Goal: Task Accomplishment & Management: Complete application form

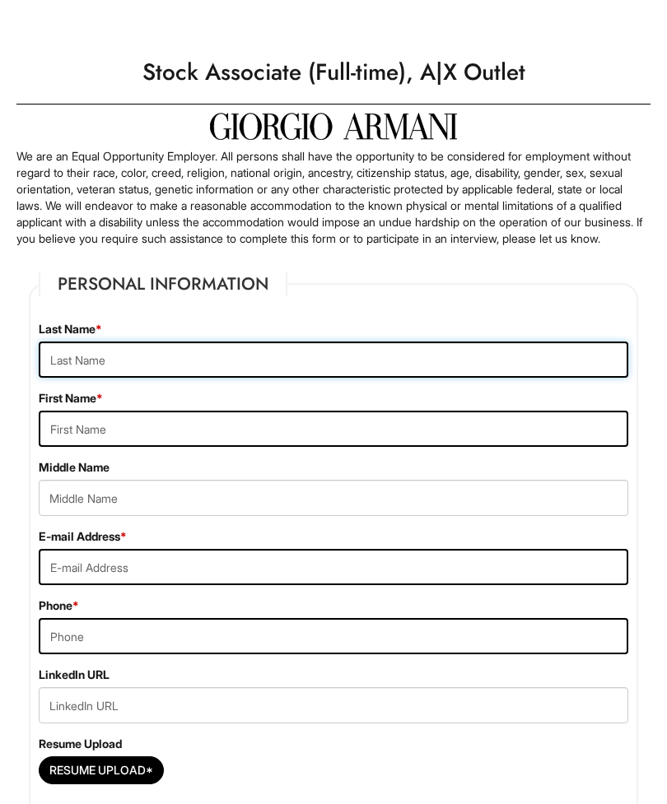
click at [199, 378] on input "text" at bounding box center [334, 360] width 590 height 36
click at [221, 373] on input "text" at bounding box center [334, 360] width 590 height 36
type input "[PERSON_NAME]"
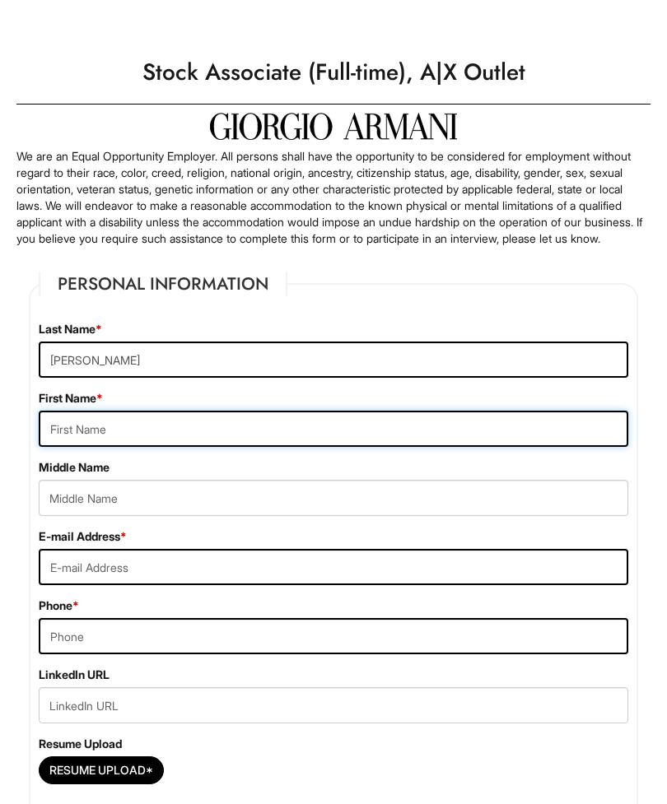
click at [210, 447] on input "text" at bounding box center [334, 429] width 590 height 36
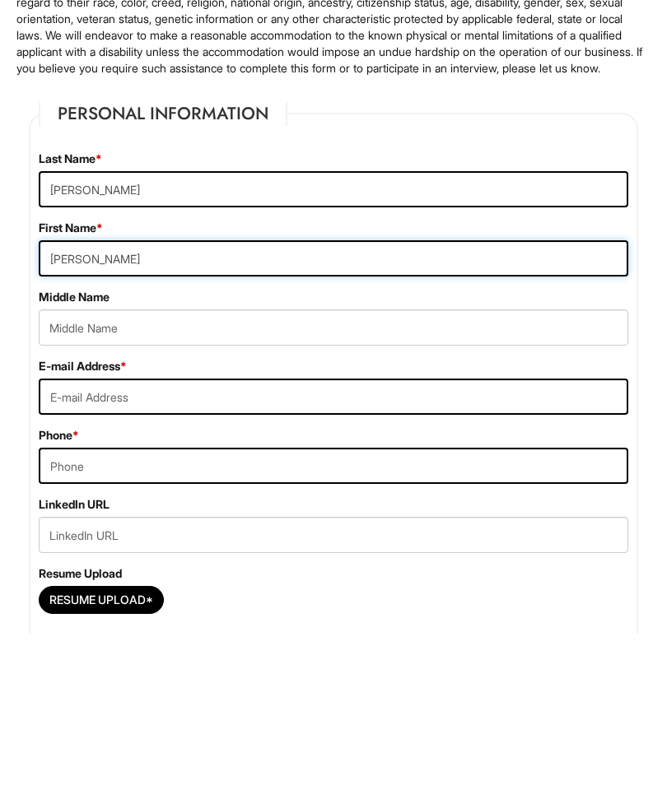
type input "[PERSON_NAME]"
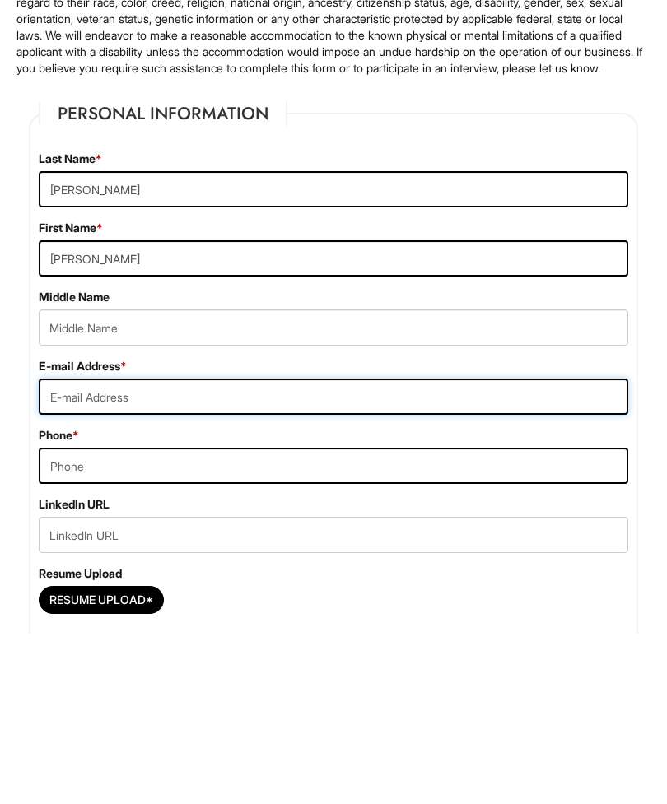
click at [231, 549] on input "email" at bounding box center [334, 567] width 590 height 36
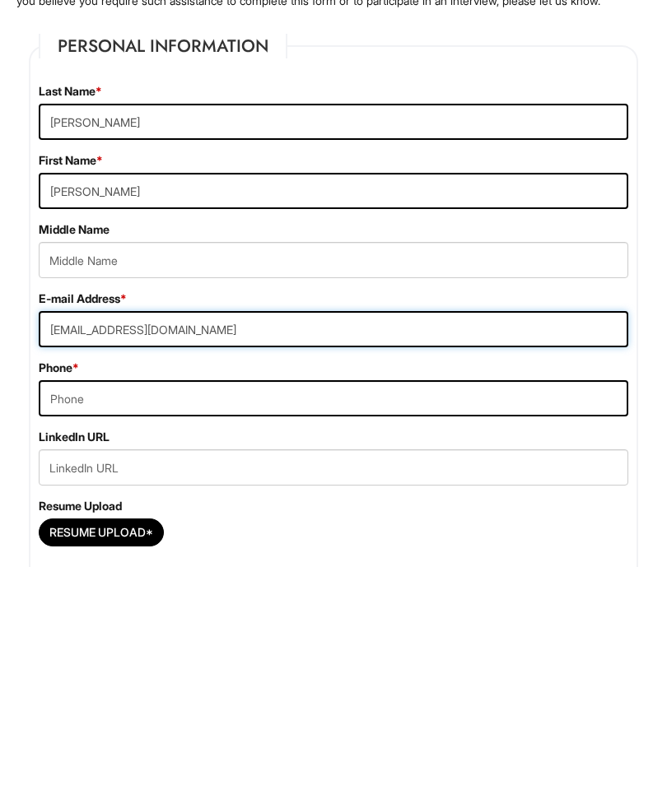
type input "[EMAIL_ADDRESS][DOMAIN_NAME]"
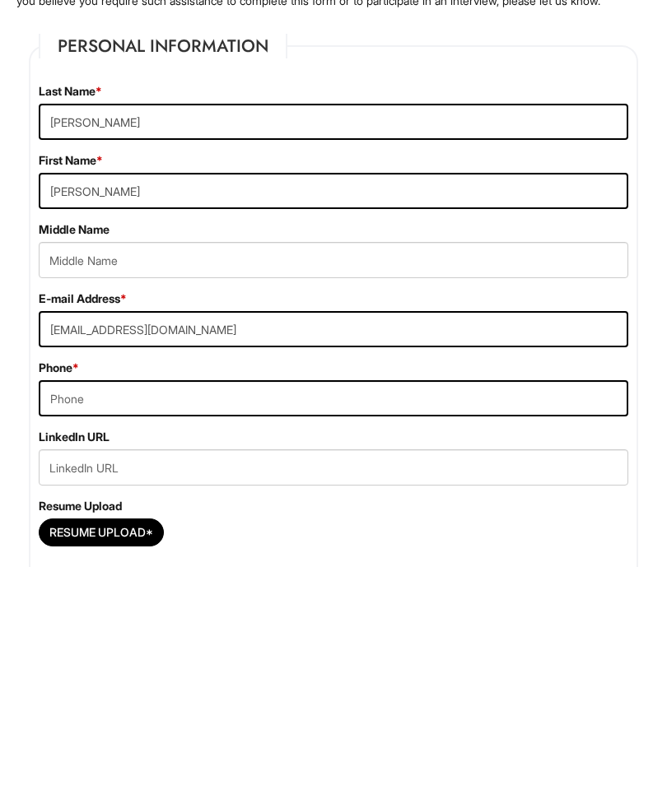
click at [292, 529] on div "E-mail Address * [EMAIL_ADDRESS][DOMAIN_NAME] Phone *" at bounding box center [333, 598] width 614 height 138
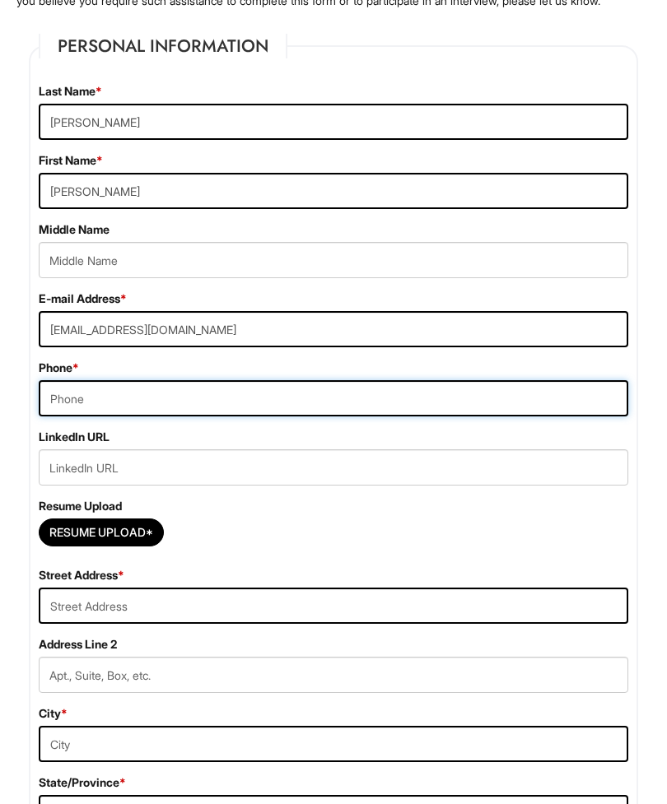
click at [325, 417] on input "tel" at bounding box center [334, 399] width 590 height 36
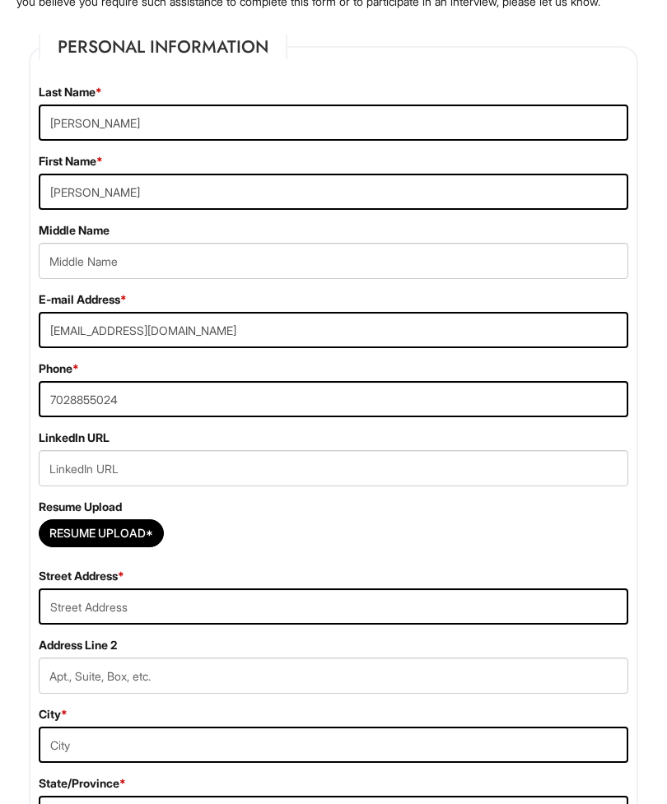
scroll to position [238, 0]
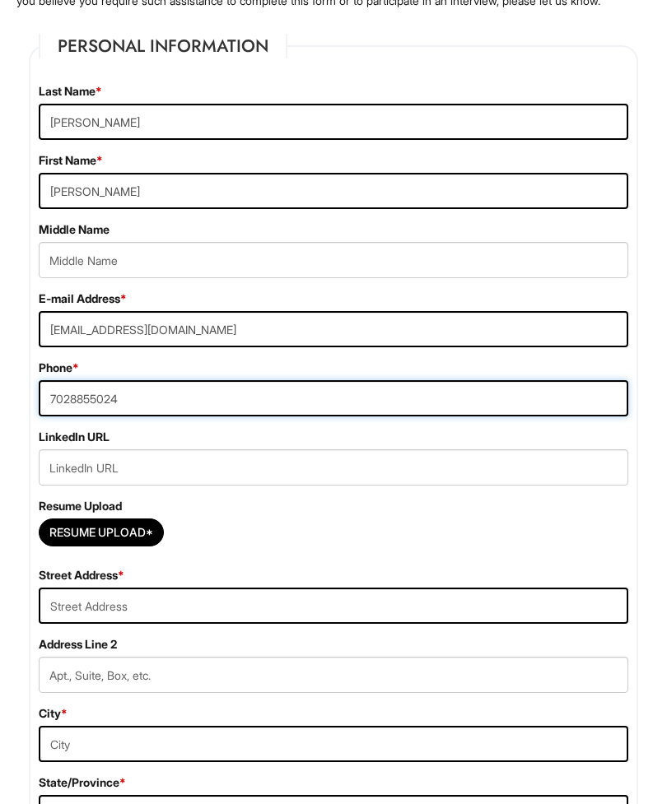
type input "7028855024"
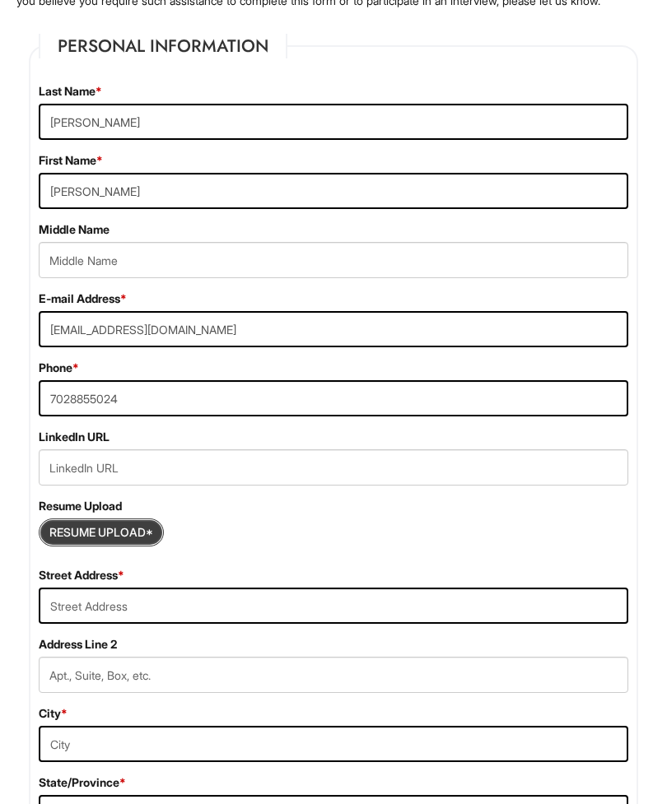
click at [147, 546] on input "Resume Upload*" at bounding box center [101, 533] width 123 height 26
type input "C:\fakepath\Resume.pdf"
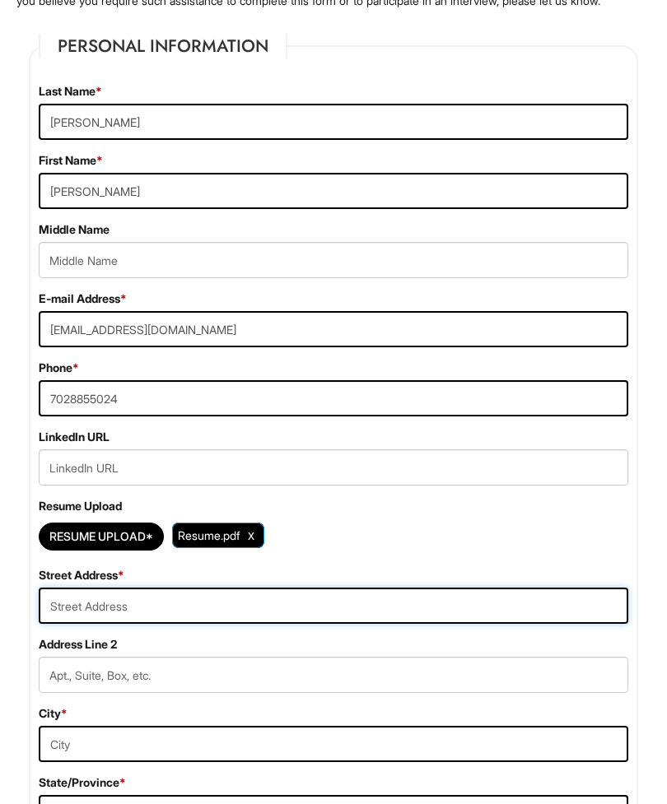
click at [266, 624] on input "text" at bounding box center [334, 606] width 590 height 36
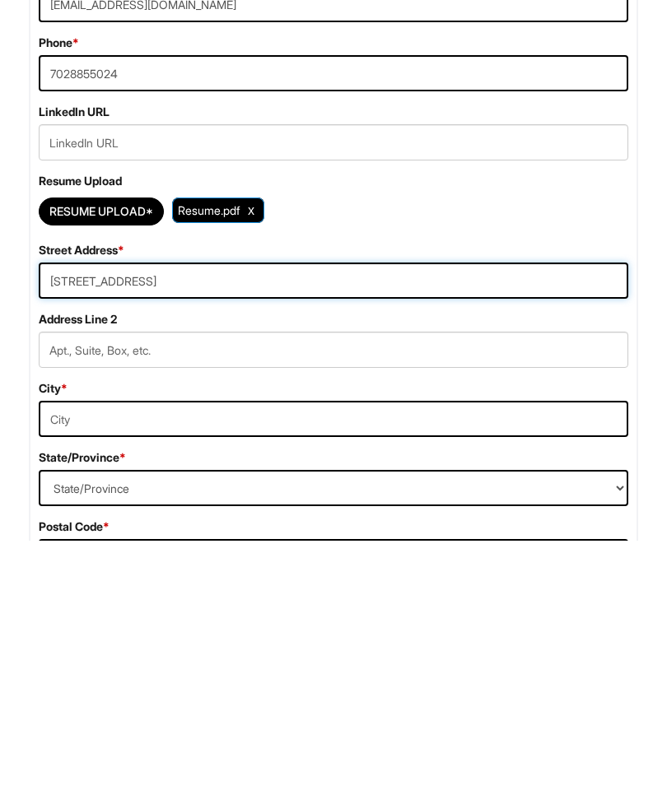
type input "[STREET_ADDRESS]"
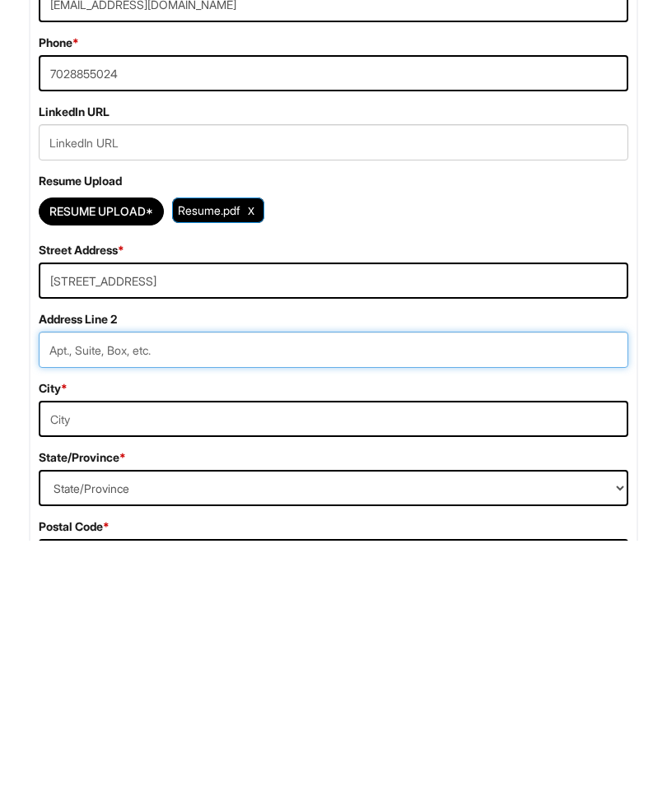
click at [215, 595] on input "text" at bounding box center [334, 613] width 590 height 36
type input "#2062"
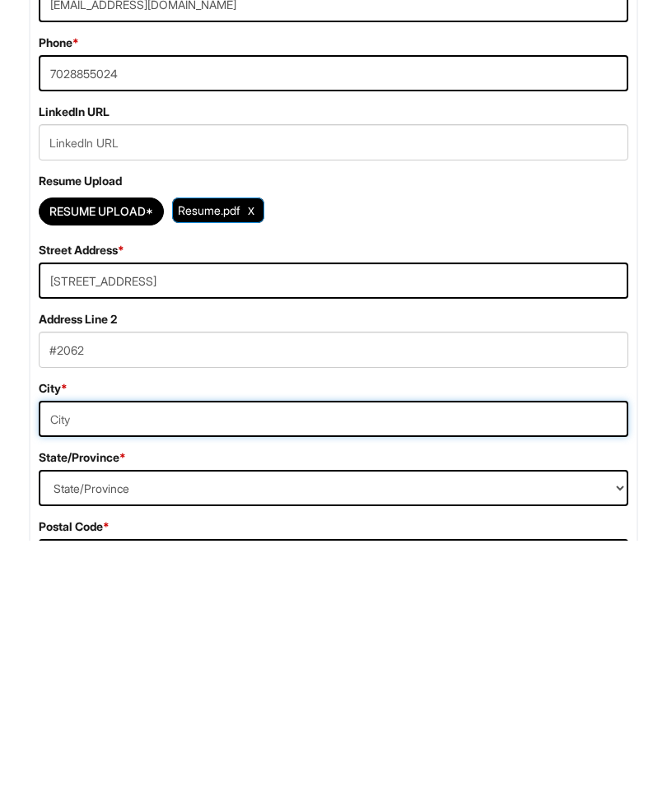
click at [248, 664] on input "text" at bounding box center [334, 682] width 590 height 36
type input "[GEOGRAPHIC_DATA]"
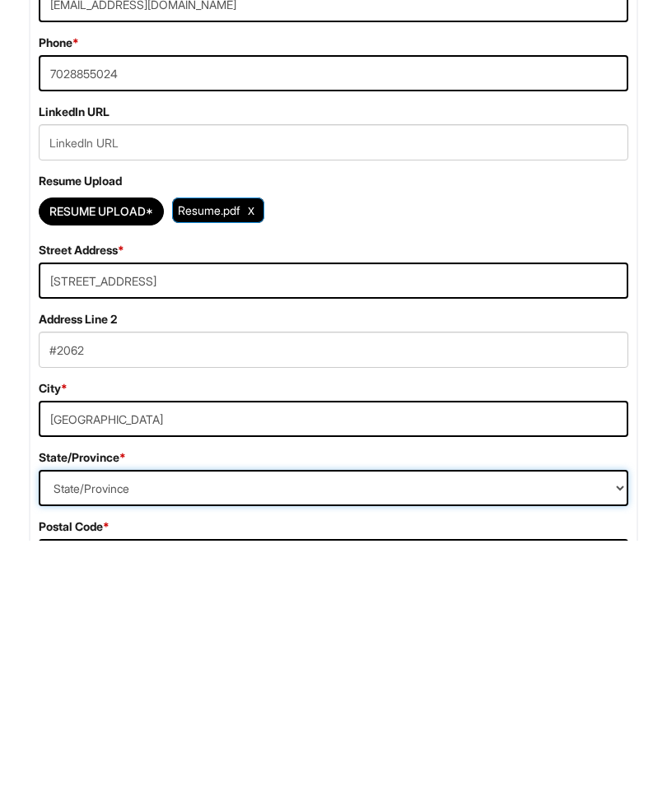
click at [248, 734] on select "State/Province [US_STATE] [US_STATE] [US_STATE] [US_STATE] [US_STATE] [US_STATE…" at bounding box center [334, 752] width 590 height 36
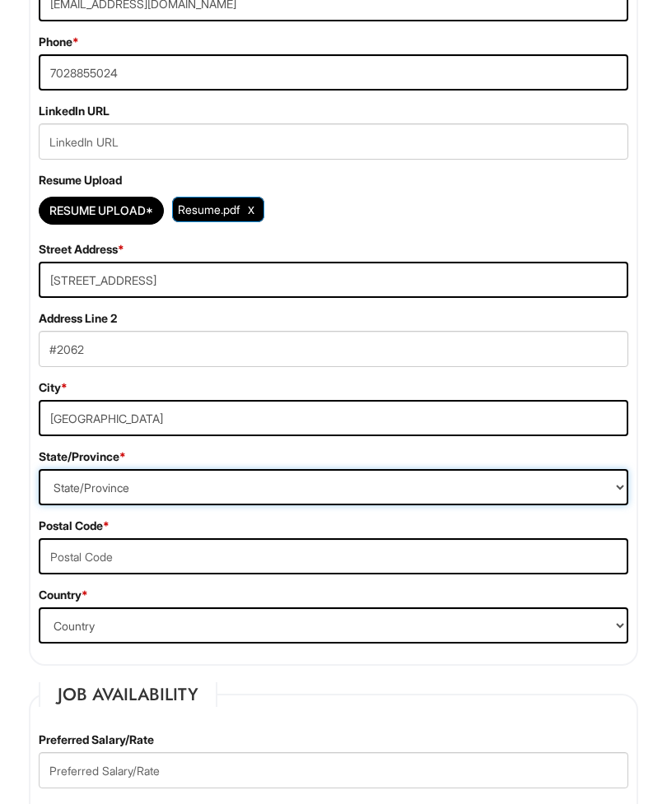
select select "NV"
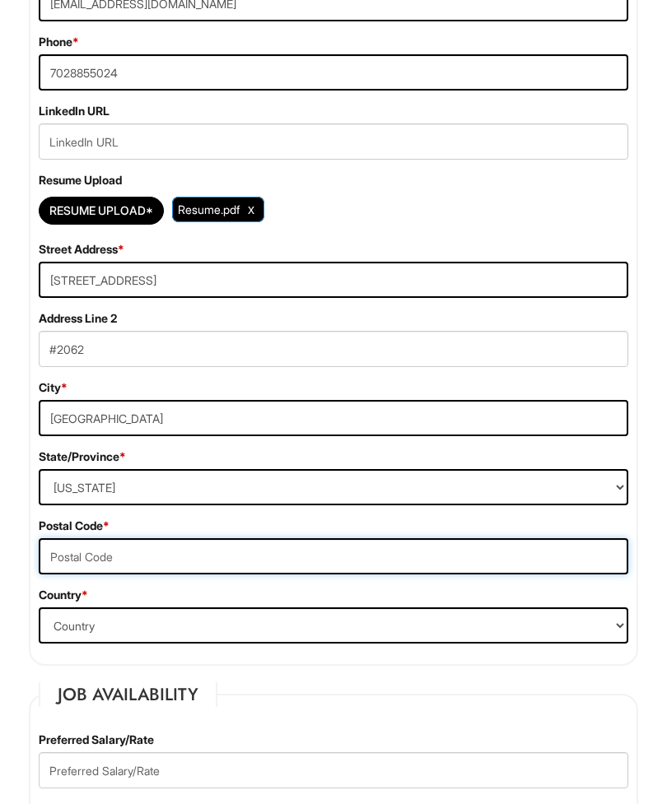
click at [161, 575] on input "text" at bounding box center [334, 556] width 590 height 36
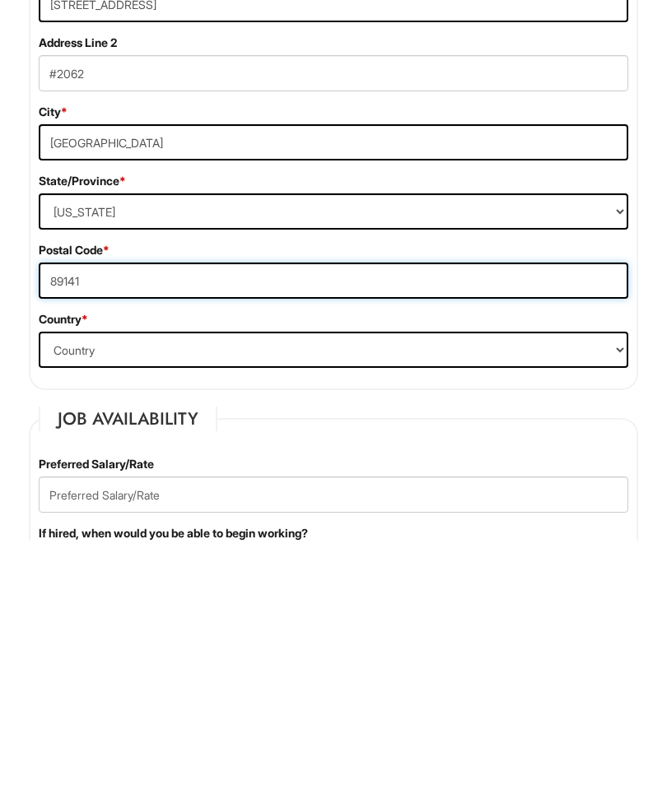
type input "89141"
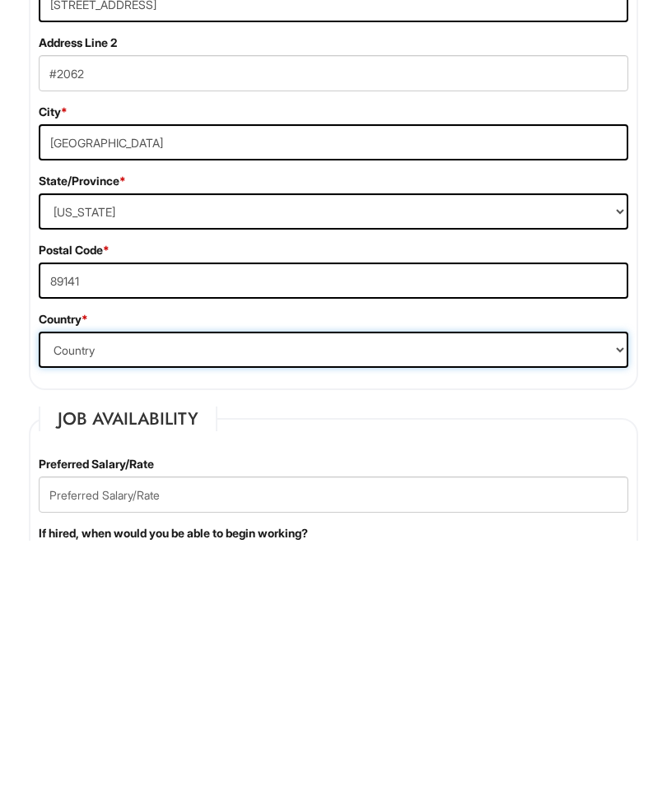
click at [167, 595] on select "Country [GEOGRAPHIC_DATA] [GEOGRAPHIC_DATA] [GEOGRAPHIC_DATA] [US_STATE] [GEOGR…" at bounding box center [334, 613] width 590 height 36
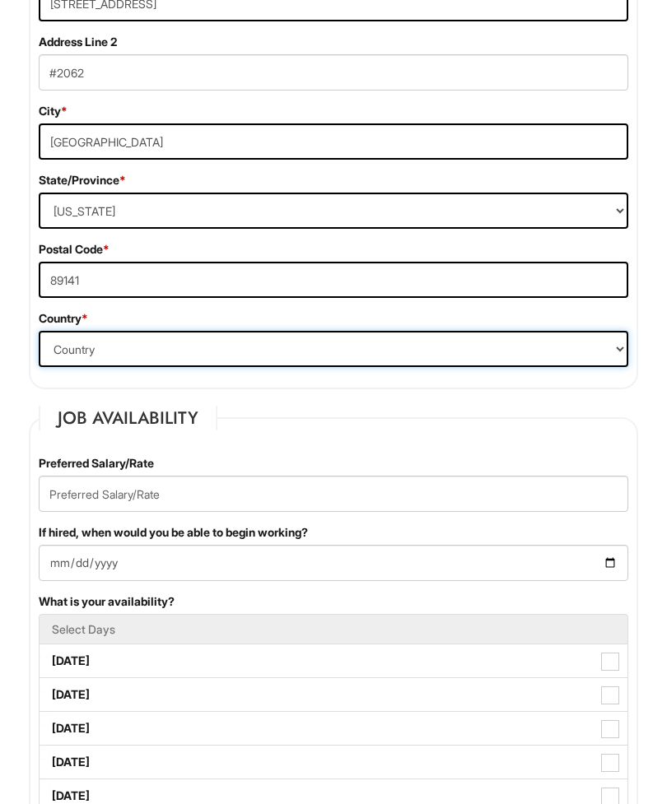
select select "[GEOGRAPHIC_DATA]"
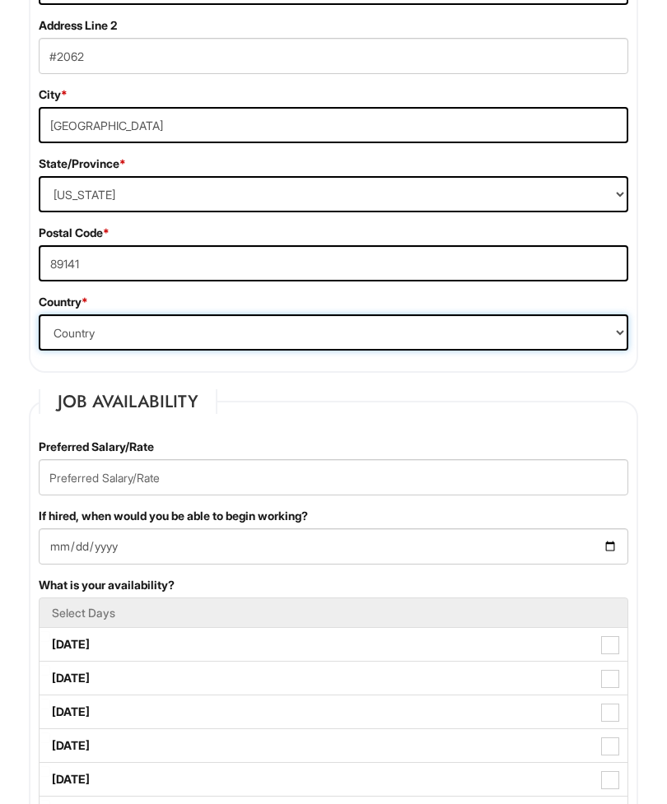
scroll to position [854, 0]
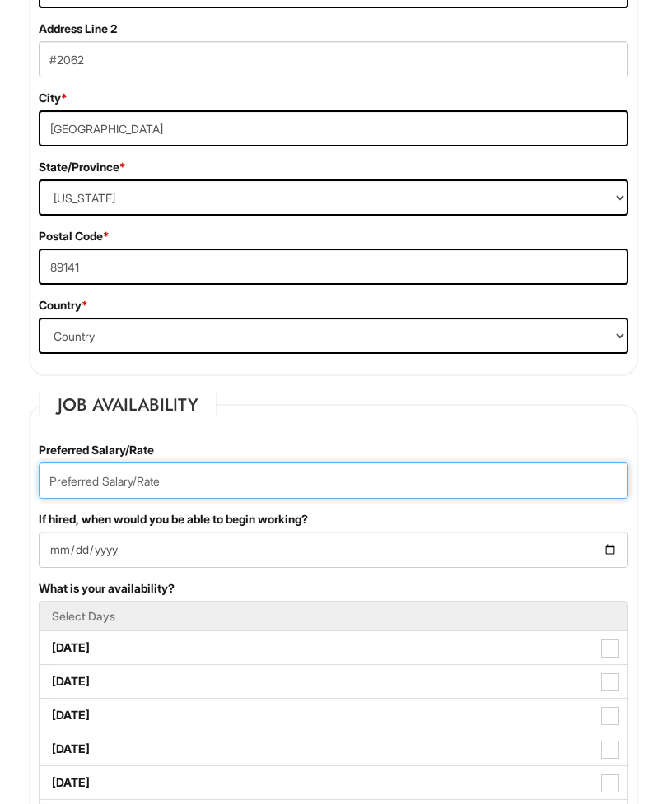
click at [181, 498] on input "text" at bounding box center [334, 481] width 590 height 36
type input "15.00"
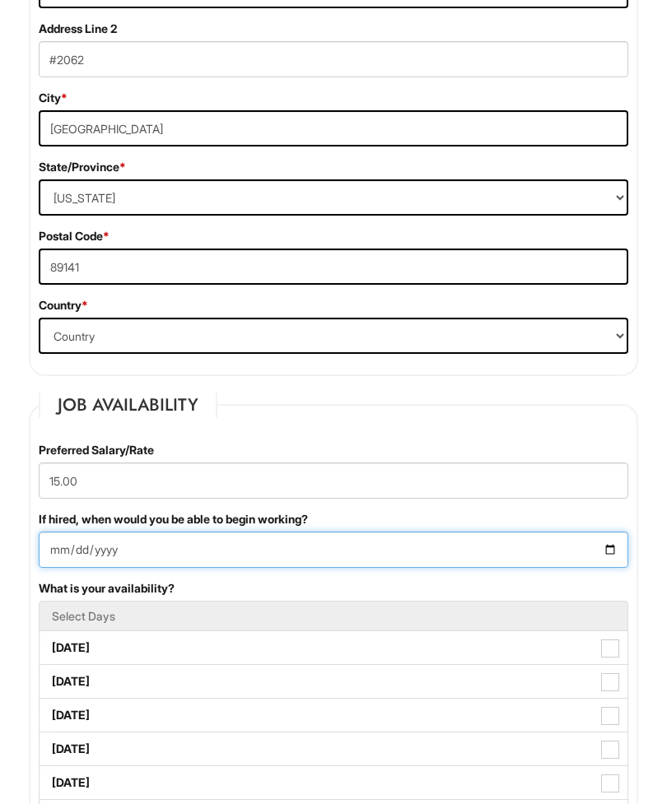
click at [545, 564] on input "If hired, when would you be able to begin working?" at bounding box center [334, 550] width 590 height 36
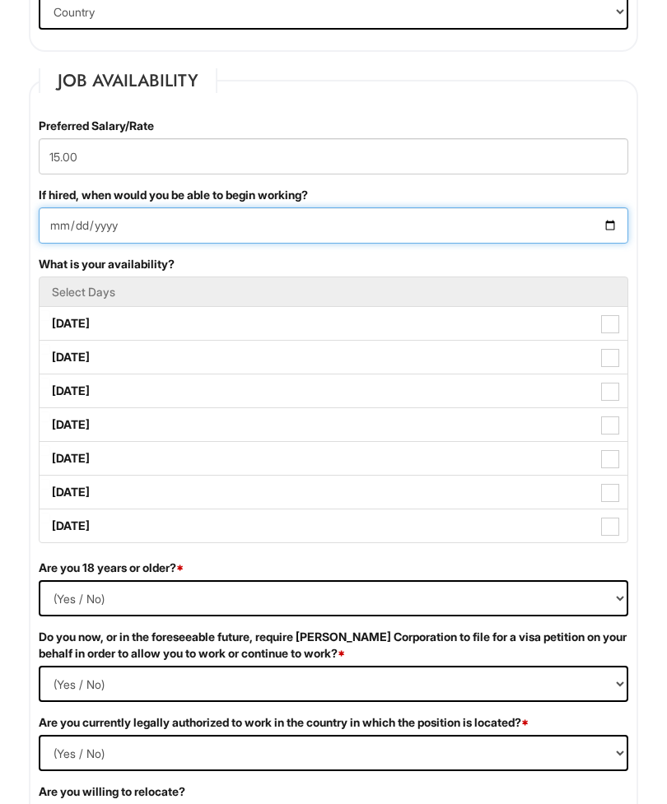
scroll to position [1178, 0]
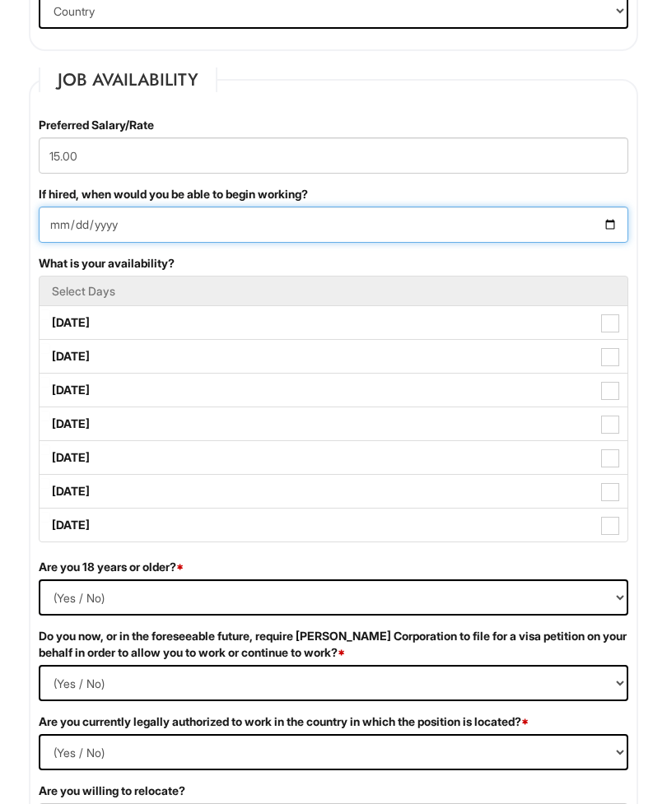
click at [352, 244] on input "[DATE]" at bounding box center [334, 225] width 590 height 36
type input "[DATE]"
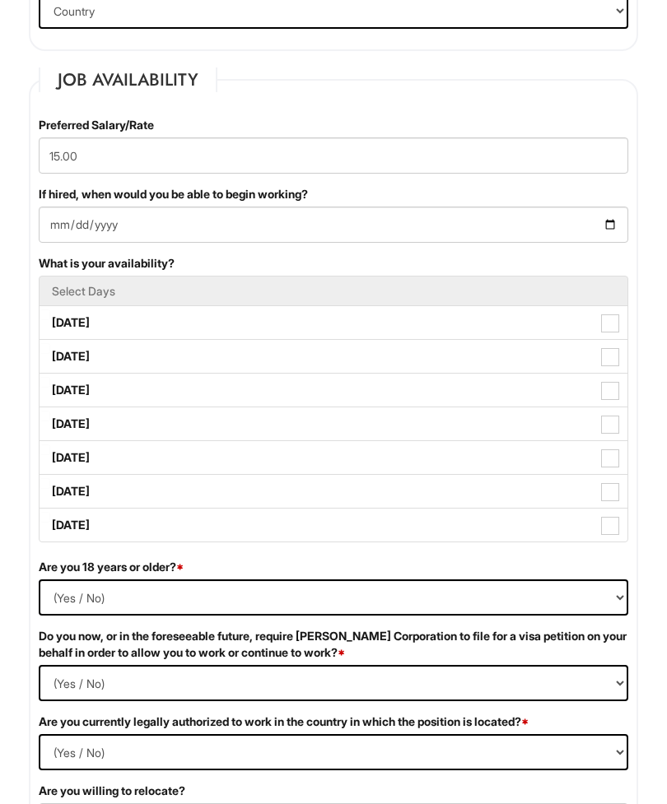
click at [611, 333] on span at bounding box center [610, 324] width 18 height 18
click at [50, 320] on Available_Monday "[DATE]" at bounding box center [45, 315] width 11 height 11
checkbox Available_Monday "true"
click at [622, 373] on label "[DATE]" at bounding box center [334, 356] width 588 height 33
click at [50, 354] on Available_Tuesday "[DATE]" at bounding box center [45, 348] width 11 height 11
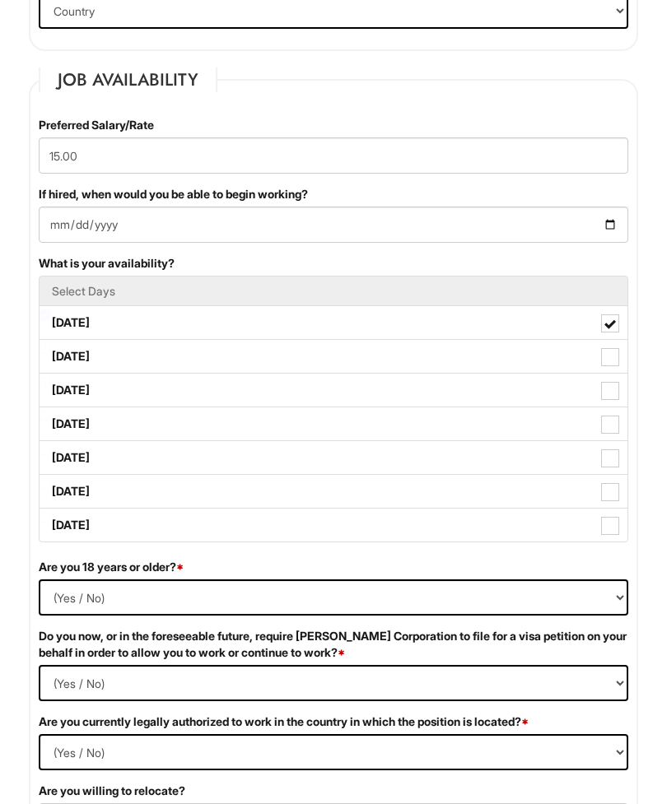
checkbox Available_Tuesday "true"
click at [619, 407] on label "[DATE]" at bounding box center [334, 390] width 588 height 33
click at [50, 388] on Available_Wednesday "[DATE]" at bounding box center [45, 382] width 11 height 11
checkbox Available_Wednesday "true"
click at [618, 440] on label "[DATE]" at bounding box center [334, 424] width 588 height 33
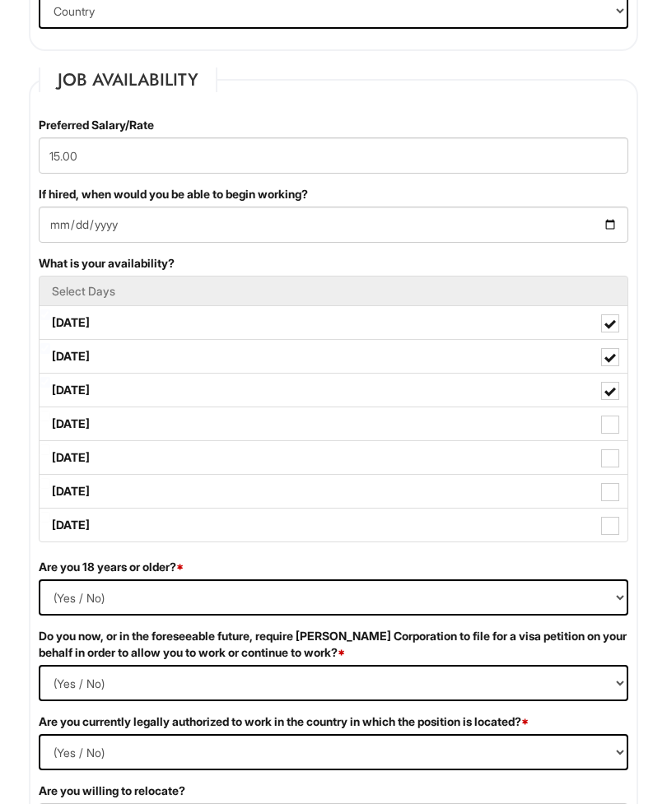
click at [50, 422] on Available_Thursday "[DATE]" at bounding box center [45, 416] width 11 height 11
checkbox Available_Thursday "true"
click at [617, 474] on label "[DATE]" at bounding box center [334, 457] width 588 height 33
click at [50, 455] on Available_Friday "[DATE]" at bounding box center [45, 450] width 11 height 11
checkbox Available_Friday "true"
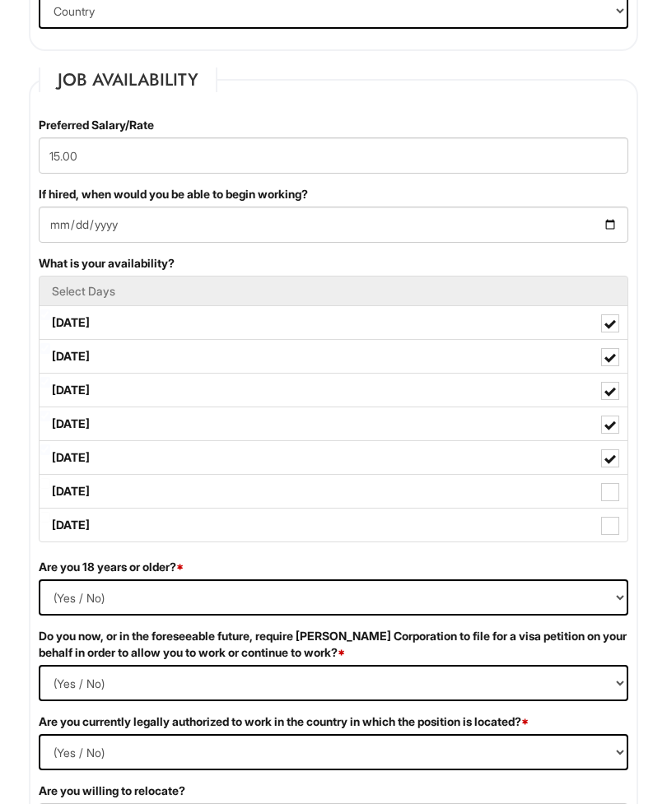
click at [617, 508] on label "[DATE]" at bounding box center [334, 491] width 588 height 33
click at [50, 489] on Available_Saturday "[DATE]" at bounding box center [45, 483] width 11 height 11
checkbox Available_Saturday "true"
click at [618, 542] on label "[DATE]" at bounding box center [334, 525] width 588 height 33
click at [50, 523] on Available_Sunday "[DATE]" at bounding box center [45, 517] width 11 height 11
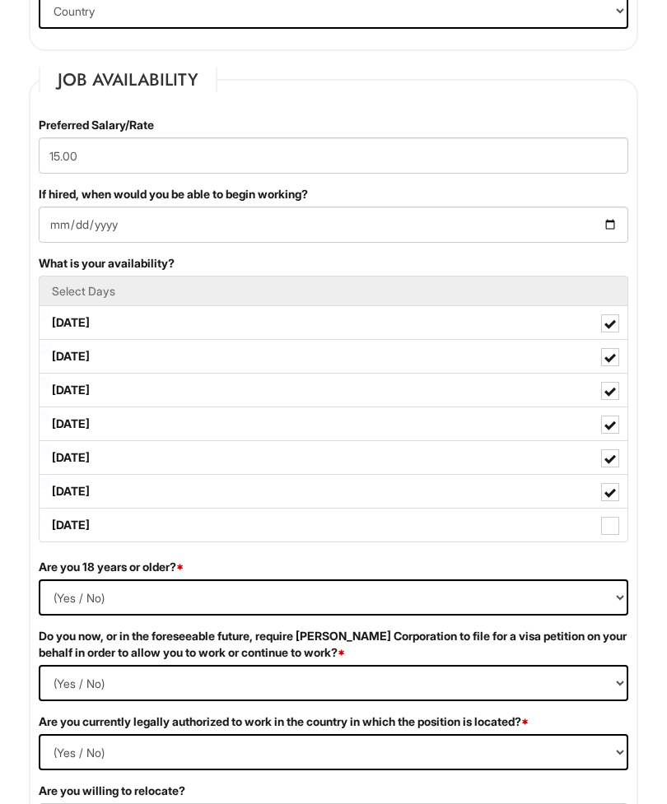
checkbox Available_Sunday "true"
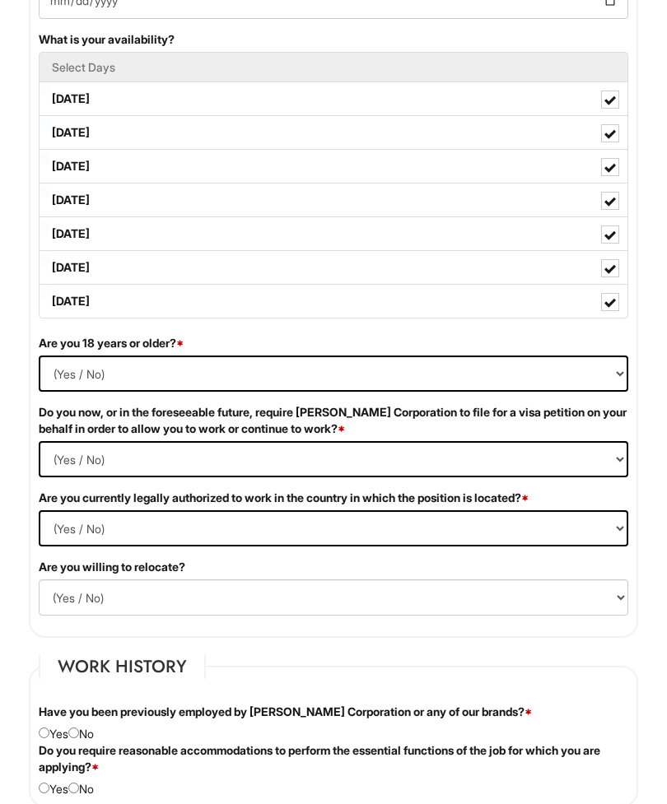
scroll to position [1389, 0]
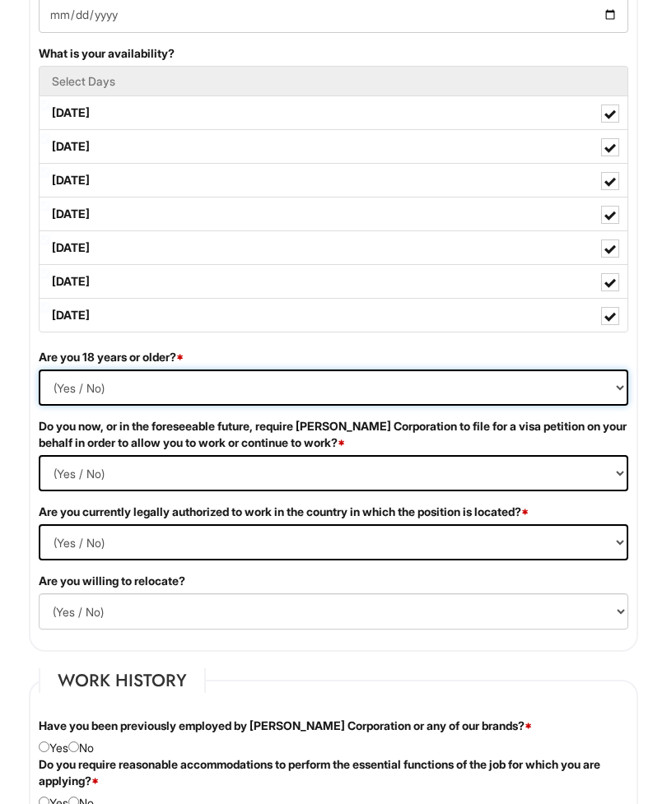
click at [62, 406] on select "(Yes / No) Yes No" at bounding box center [334, 388] width 590 height 36
select select "Yes"
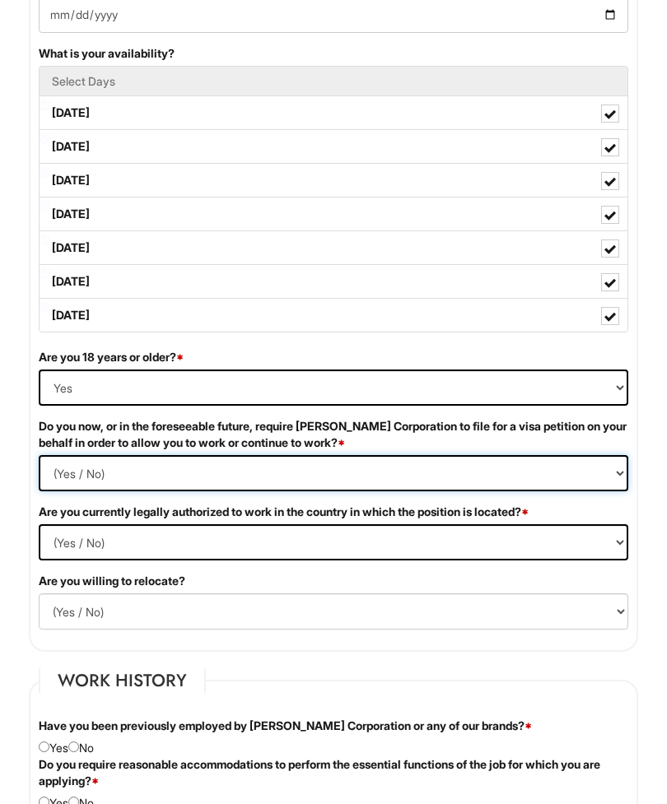
click at [101, 492] on Required "(Yes / No) Yes No" at bounding box center [334, 473] width 590 height 36
select Required "No"
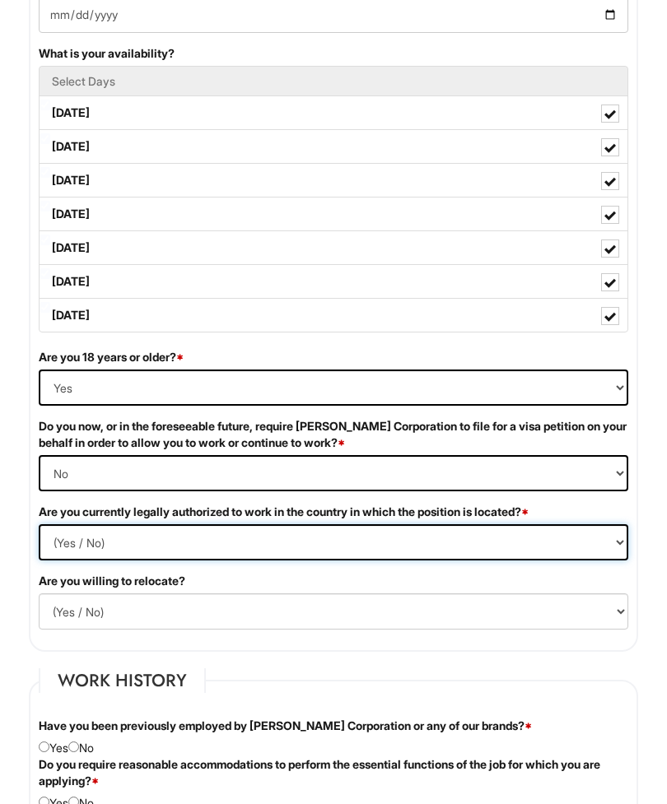
click at [116, 557] on select "(Yes / No) Yes No" at bounding box center [334, 542] width 590 height 36
select select "Yes"
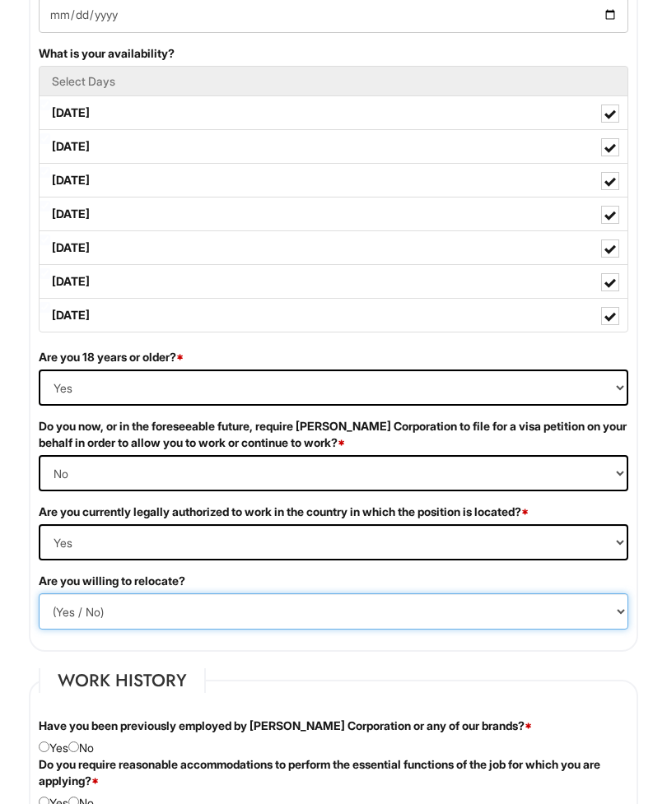
click at [114, 627] on select "(Yes / No) No Yes" at bounding box center [334, 612] width 590 height 36
select select "Y"
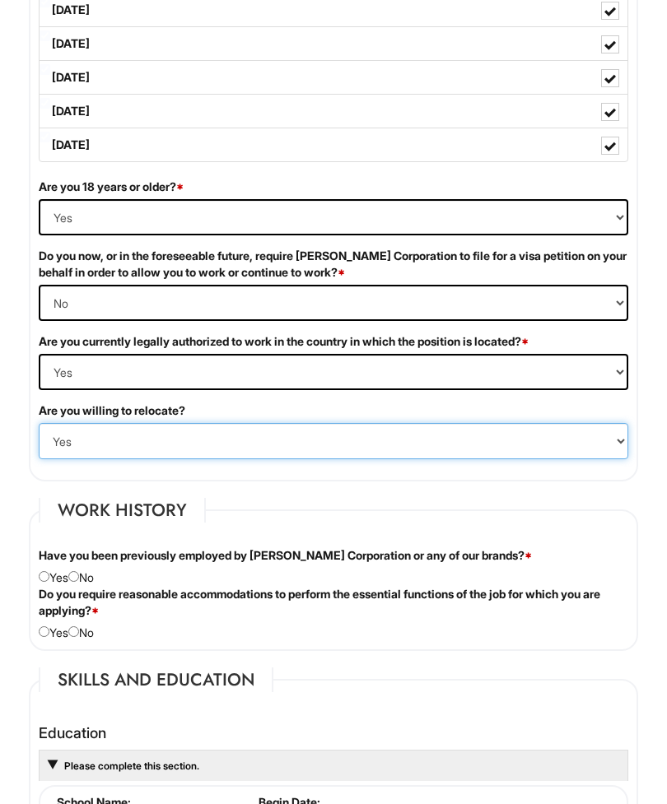
scroll to position [1564, 0]
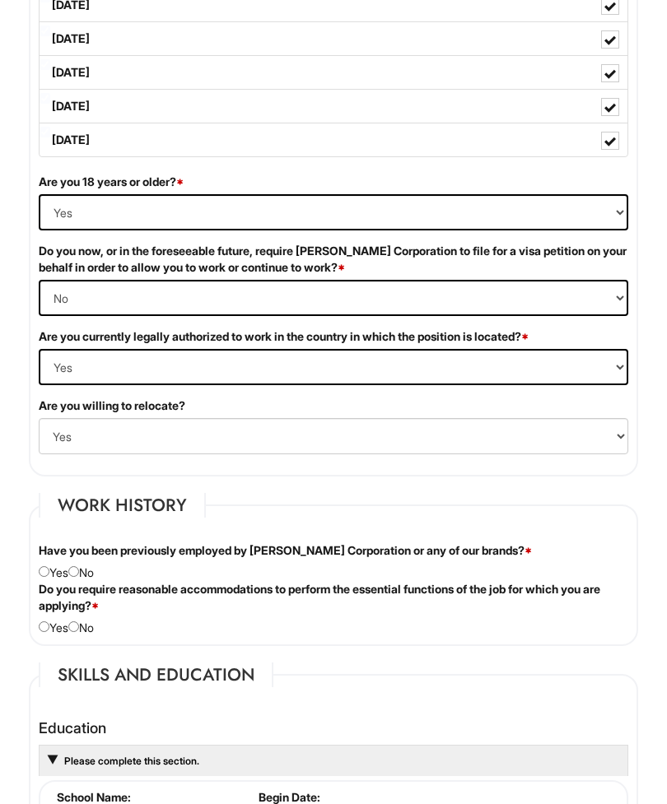
click at [79, 577] on input "radio" at bounding box center [73, 571] width 11 height 11
radio input "true"
click at [79, 632] on input "radio" at bounding box center [73, 627] width 11 height 11
radio input "true"
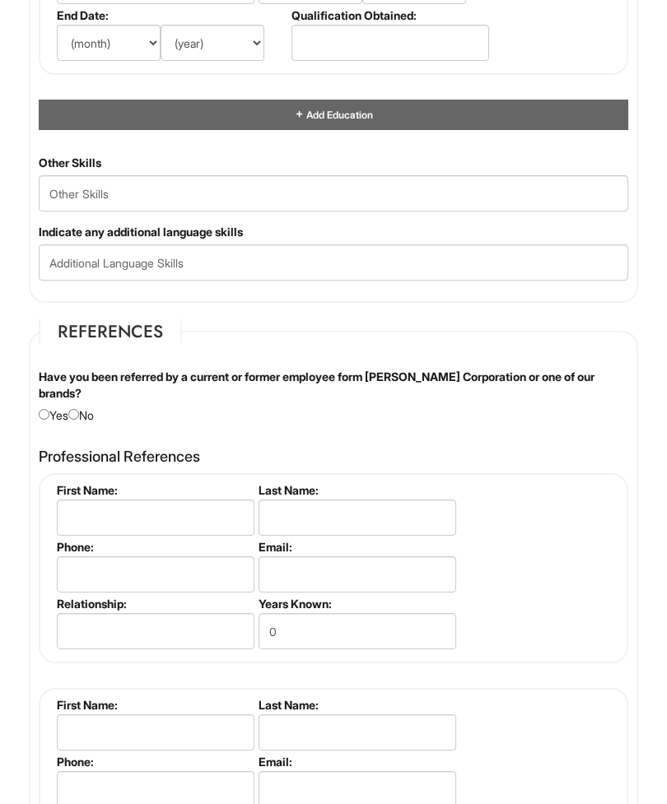
scroll to position [2404, 0]
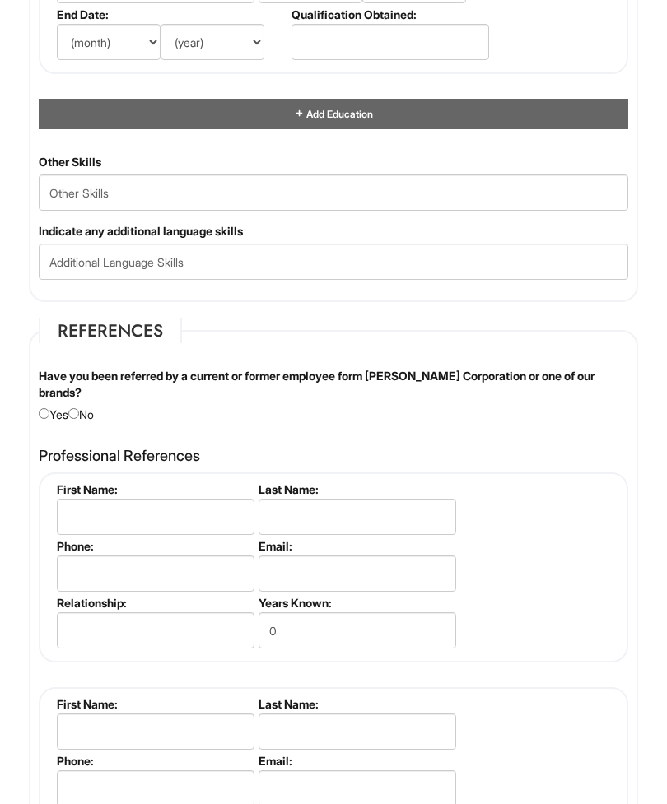
click at [79, 419] on input "radio" at bounding box center [73, 413] width 11 height 11
radio input "true"
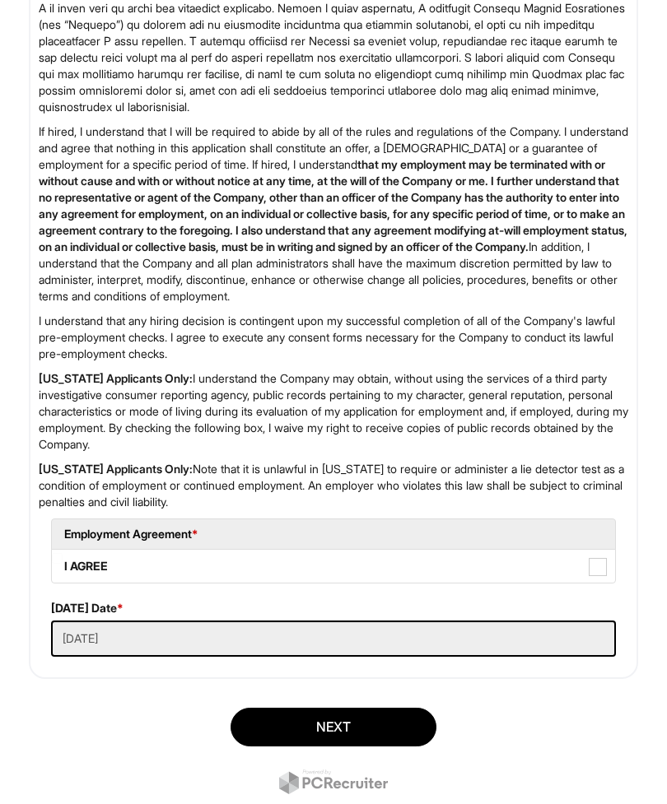
scroll to position [3448, 0]
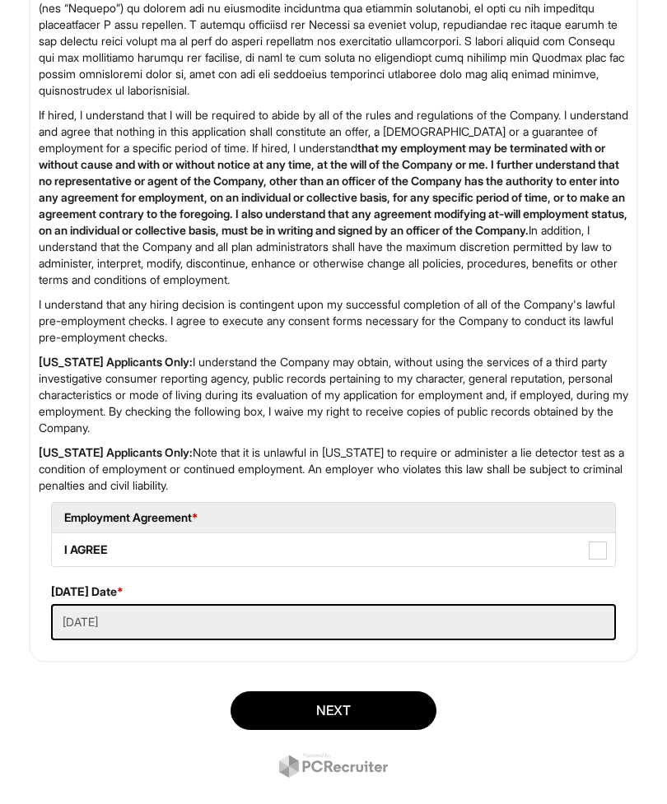
click at [95, 566] on label "I AGREE" at bounding box center [333, 550] width 563 height 33
click at [63, 548] on AGREE "I AGREE" at bounding box center [57, 542] width 11 height 11
checkbox AGREE "true"
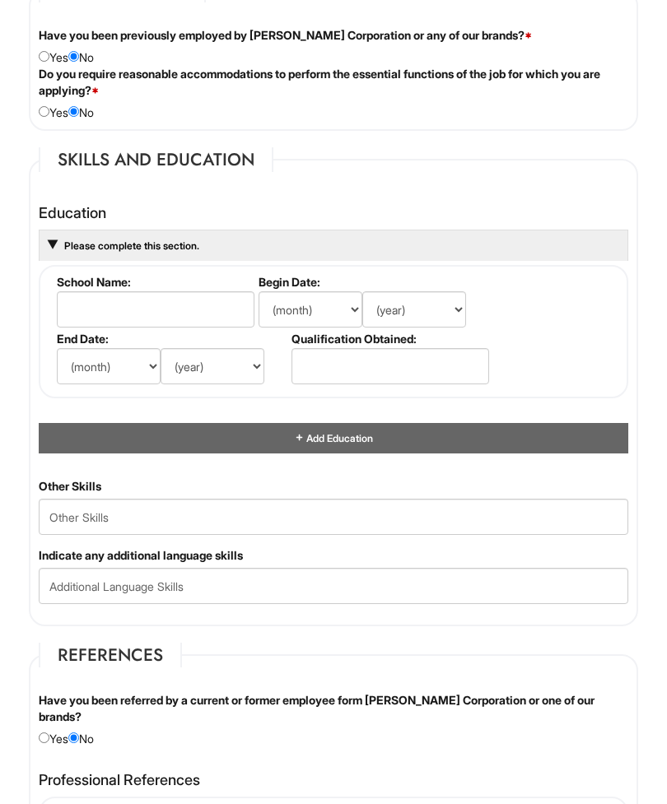
scroll to position [2080, 0]
click at [75, 252] on span "Please complete this section." at bounding box center [131, 246] width 137 height 12
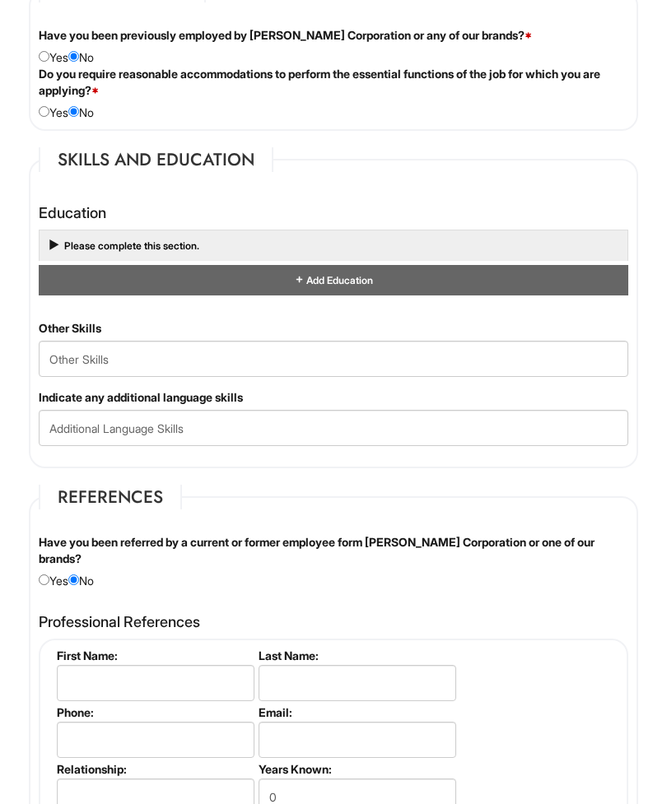
click at [324, 296] on div "Add Education" at bounding box center [334, 280] width 590 height 30
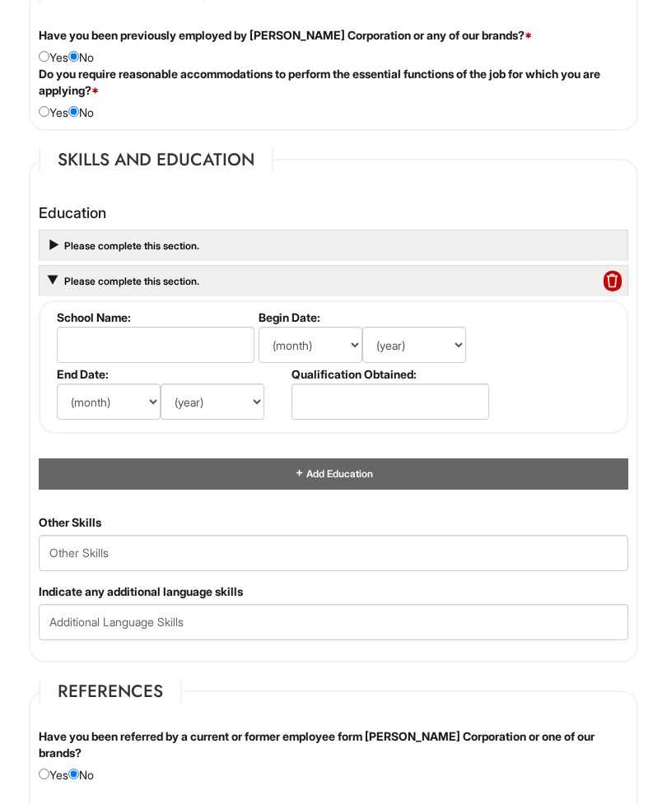
click at [621, 292] on span at bounding box center [612, 281] width 18 height 21
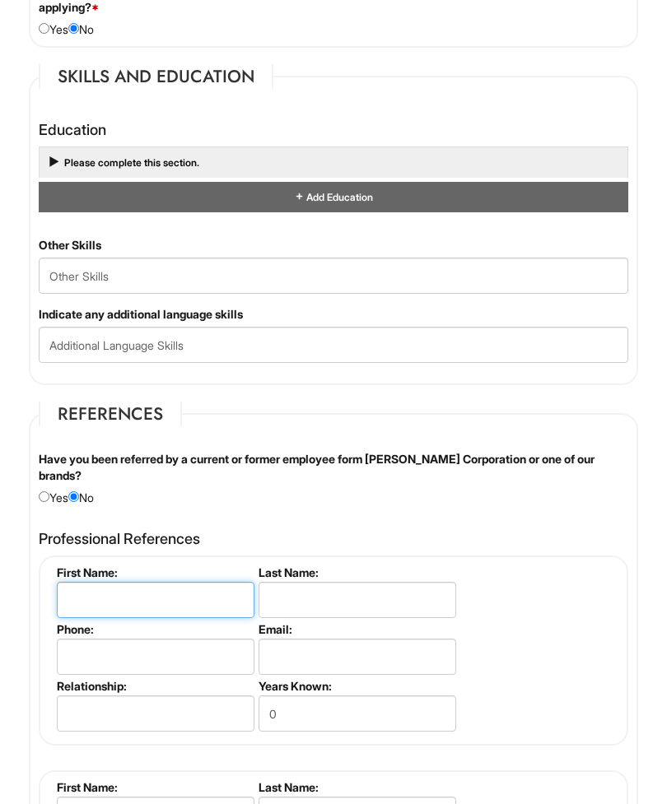
click at [212, 619] on input "text" at bounding box center [156, 601] width 198 height 36
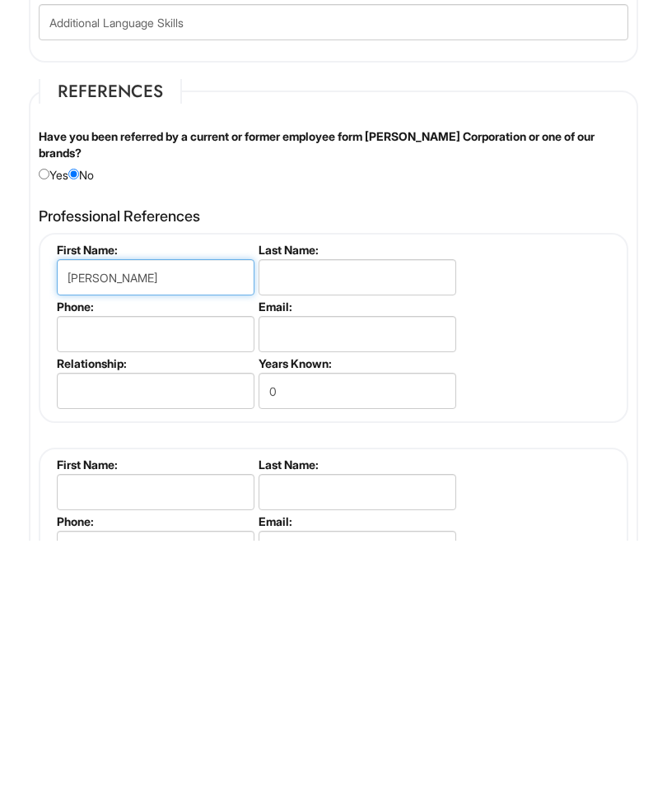
type input "[PERSON_NAME]"
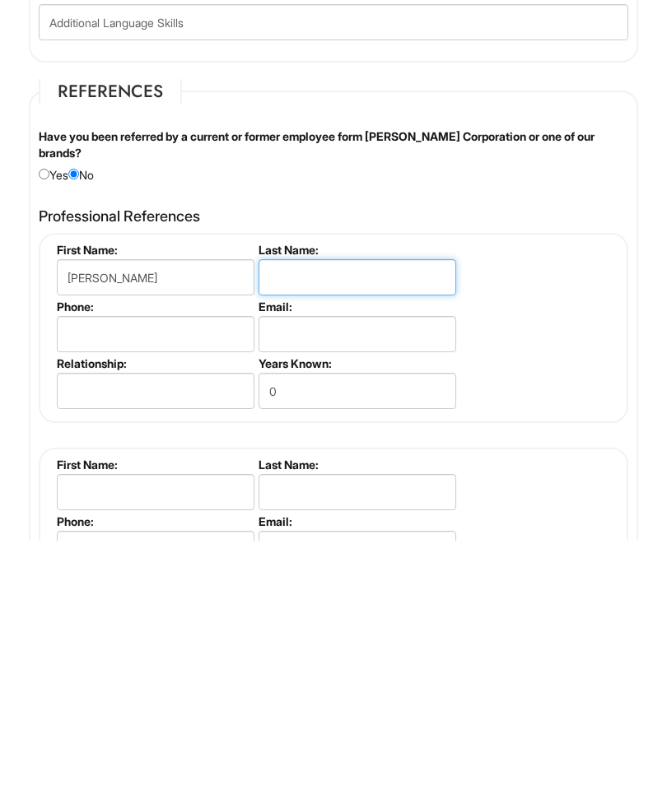
click at [333, 523] on input "text" at bounding box center [358, 541] width 198 height 36
type input "Diconstanzo"
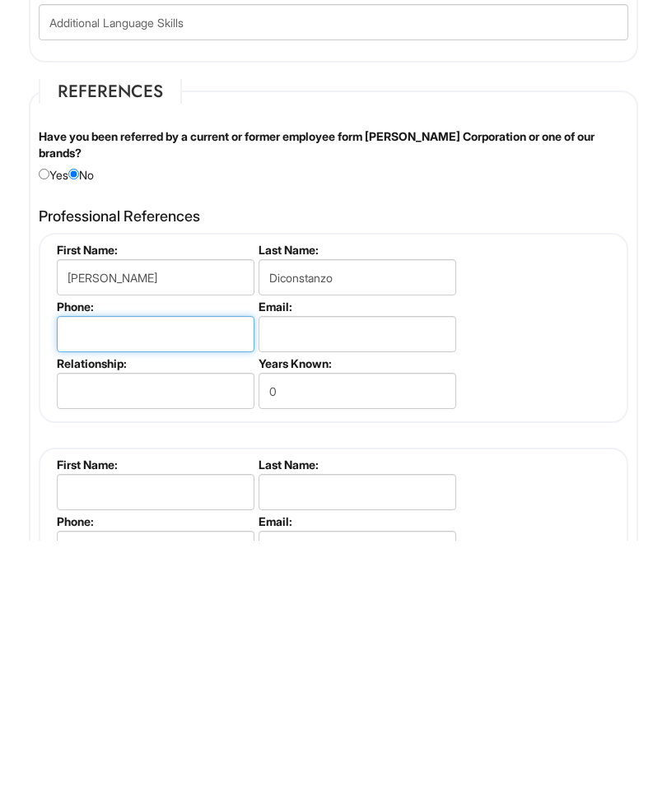
click at [211, 580] on input "tel" at bounding box center [156, 598] width 198 height 36
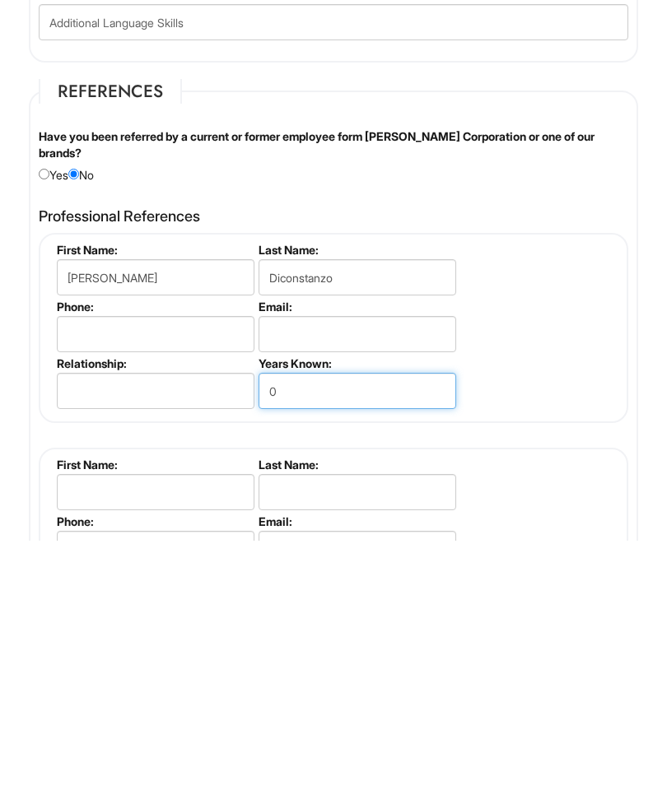
click at [332, 636] on input "0" at bounding box center [358, 654] width 198 height 36
type input "1"
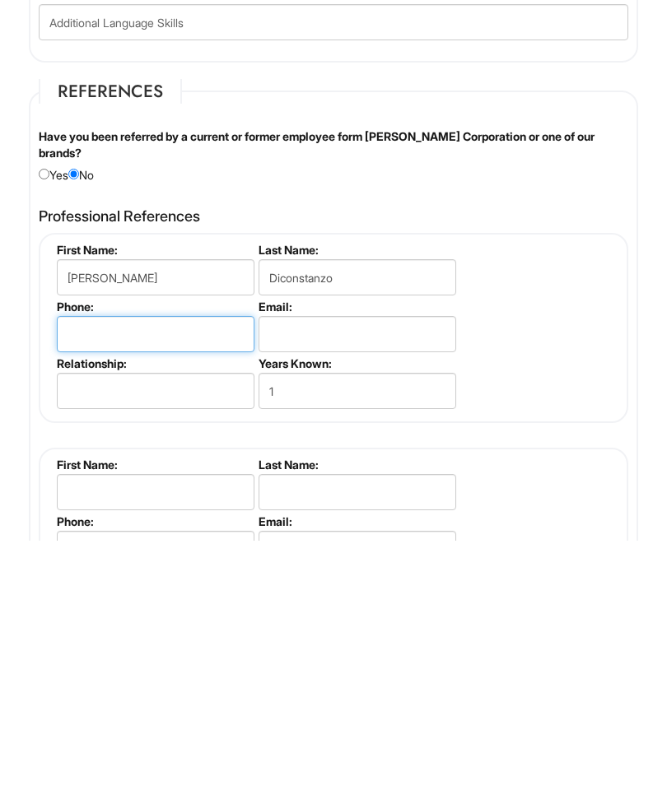
click at [166, 580] on input "tel" at bounding box center [156, 598] width 198 height 36
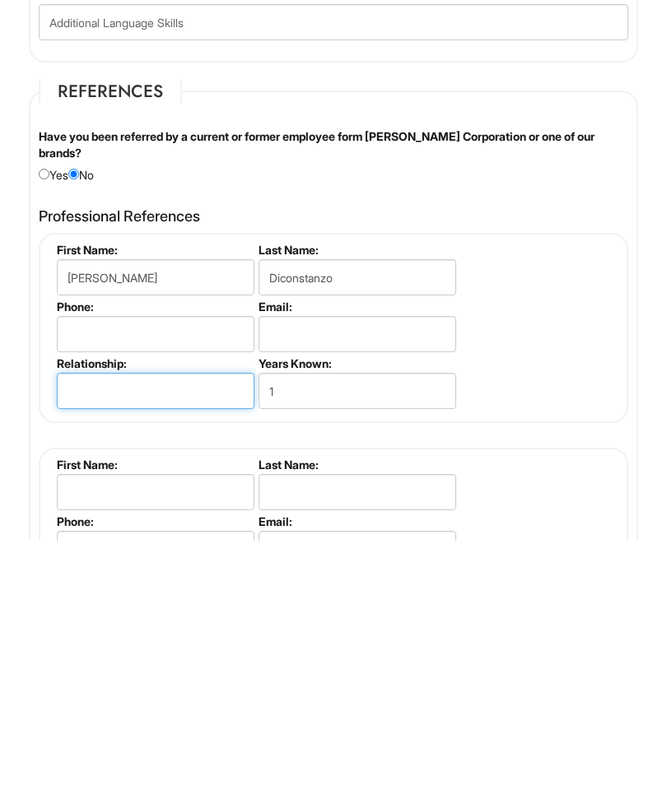
click at [181, 636] on input "text" at bounding box center [156, 654] width 198 height 36
type input "Manager"
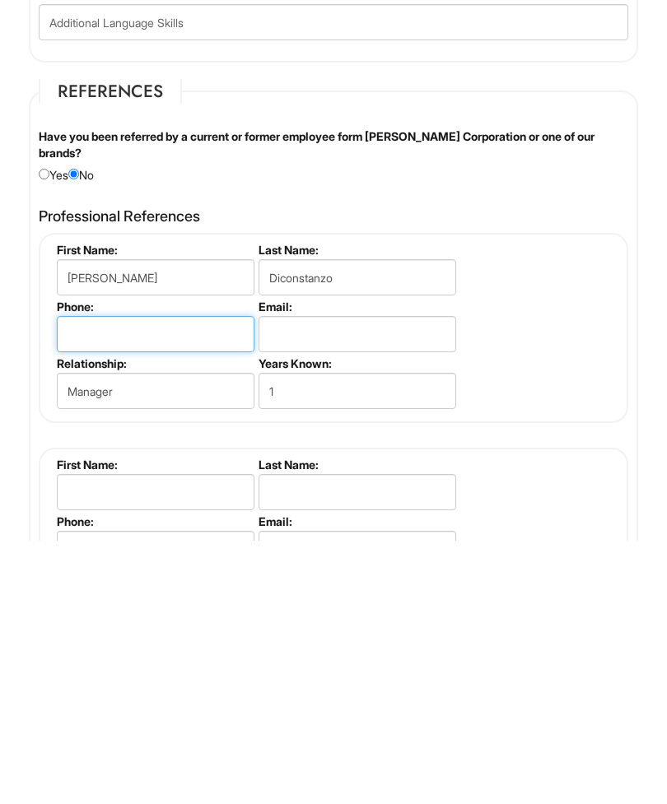
click at [150, 580] on input "tel" at bounding box center [156, 598] width 198 height 36
type input "3035947434"
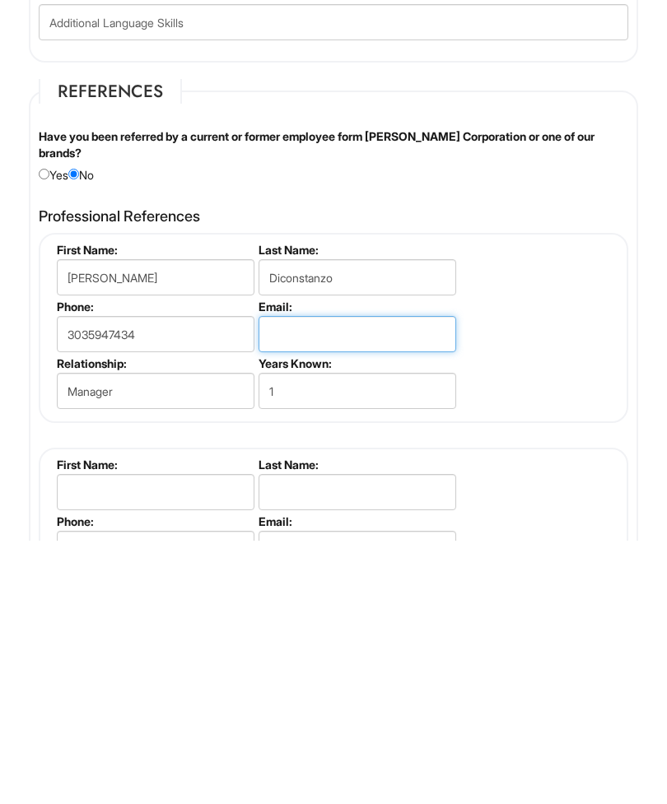
click at [368, 580] on input "email" at bounding box center [358, 598] width 198 height 36
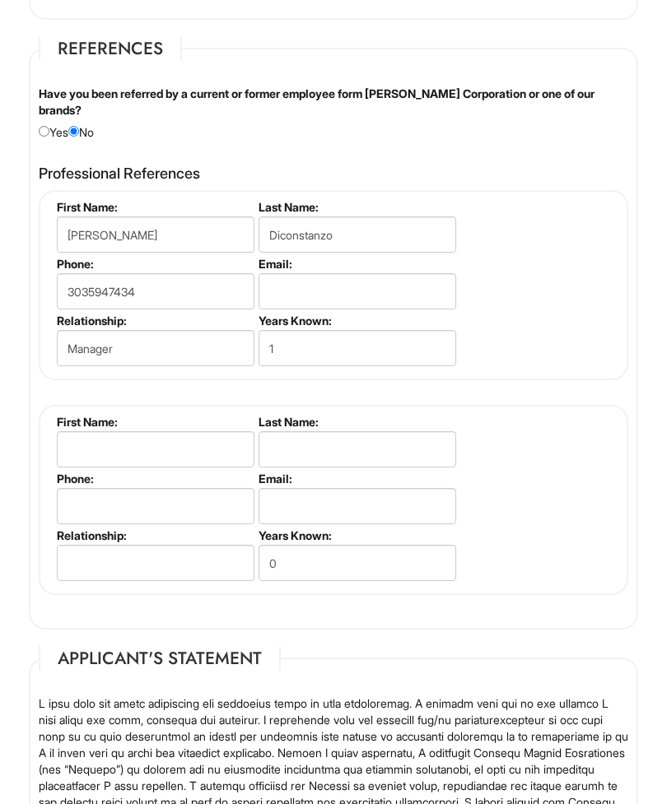
scroll to position [2542, 0]
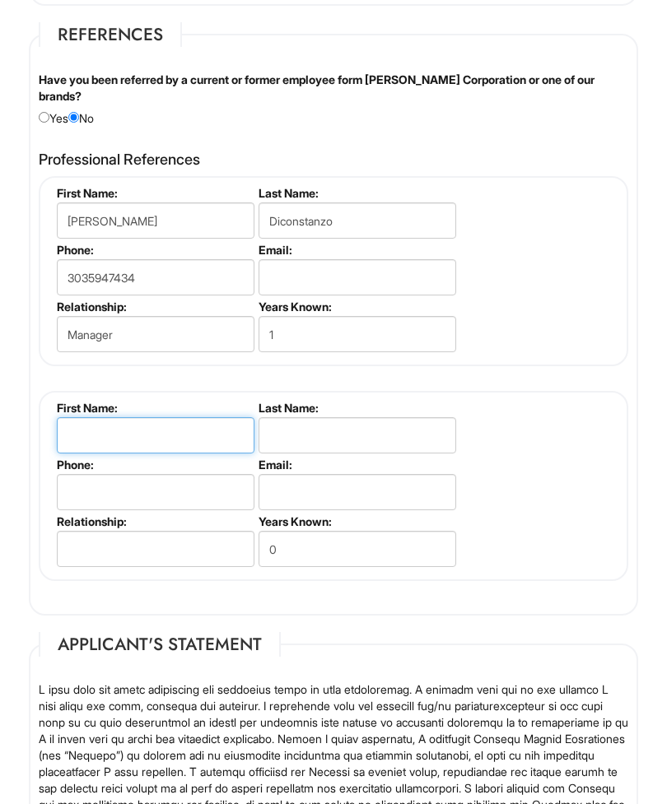
click at [207, 454] on input "text" at bounding box center [156, 435] width 198 height 36
type input "Avi"
click at [324, 454] on input "text" at bounding box center [358, 435] width 198 height 36
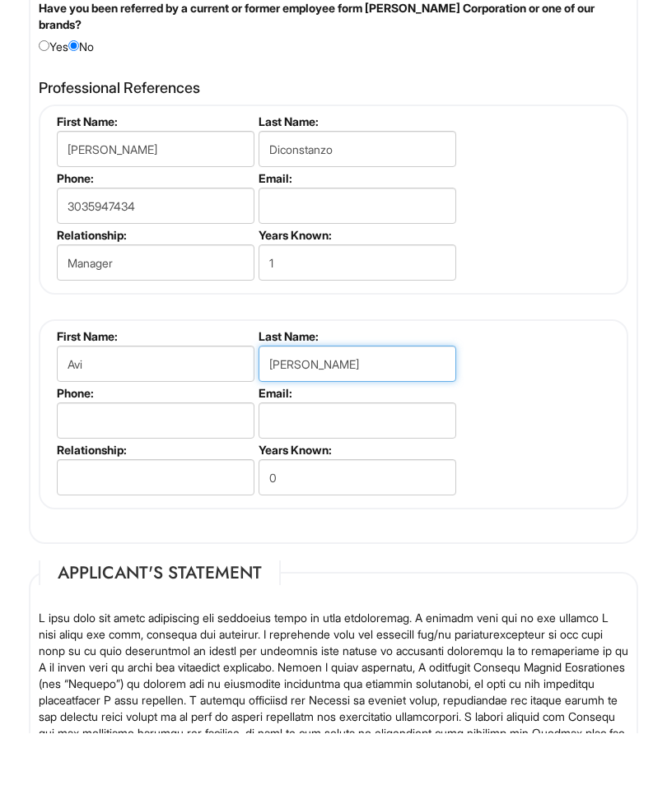
type input "[PERSON_NAME]"
click at [403, 531] on input "0" at bounding box center [358, 549] width 198 height 36
type input "2"
click at [161, 531] on input "text" at bounding box center [156, 549] width 198 height 36
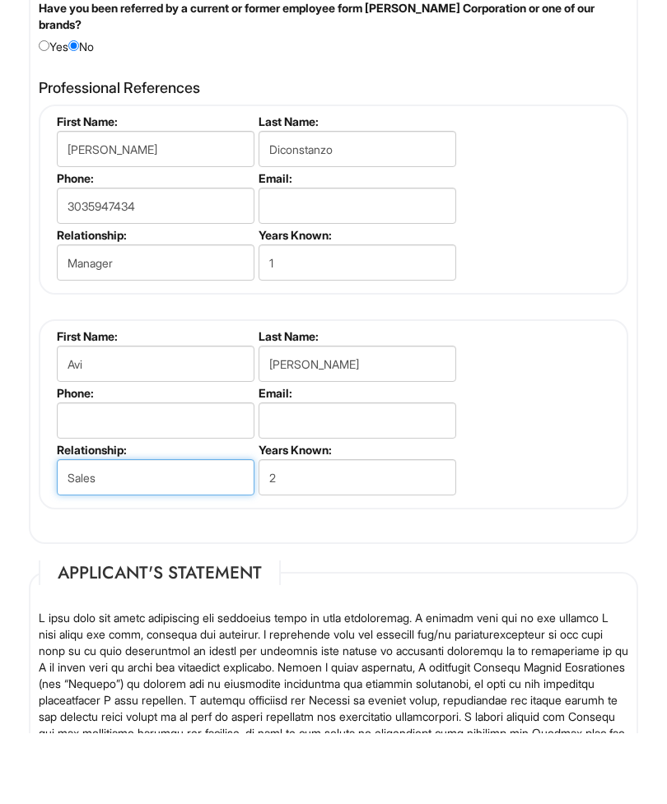
type input "Sales"
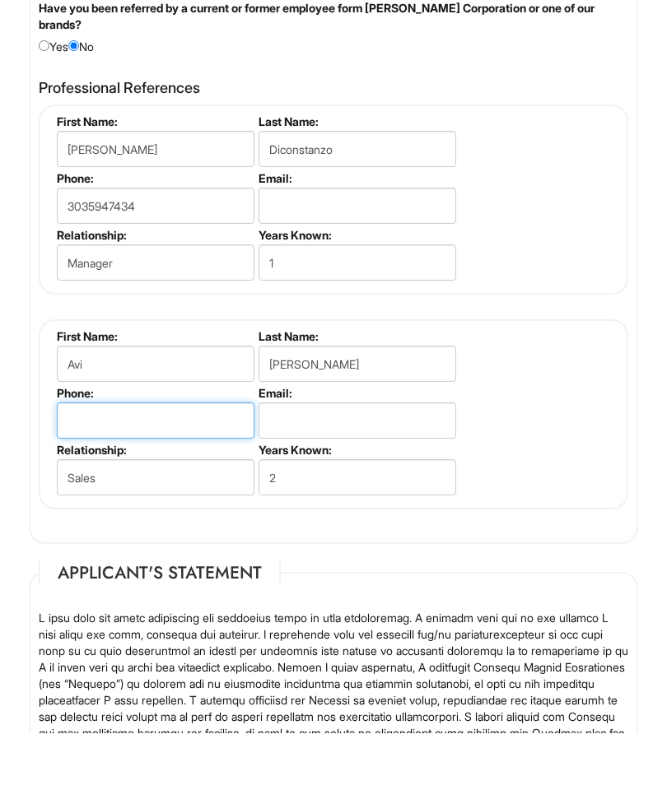
click at [153, 474] on input "tel" at bounding box center [156, 492] width 198 height 36
type input "7"
click at [119, 458] on label "Phone:" at bounding box center [154, 465] width 195 height 14
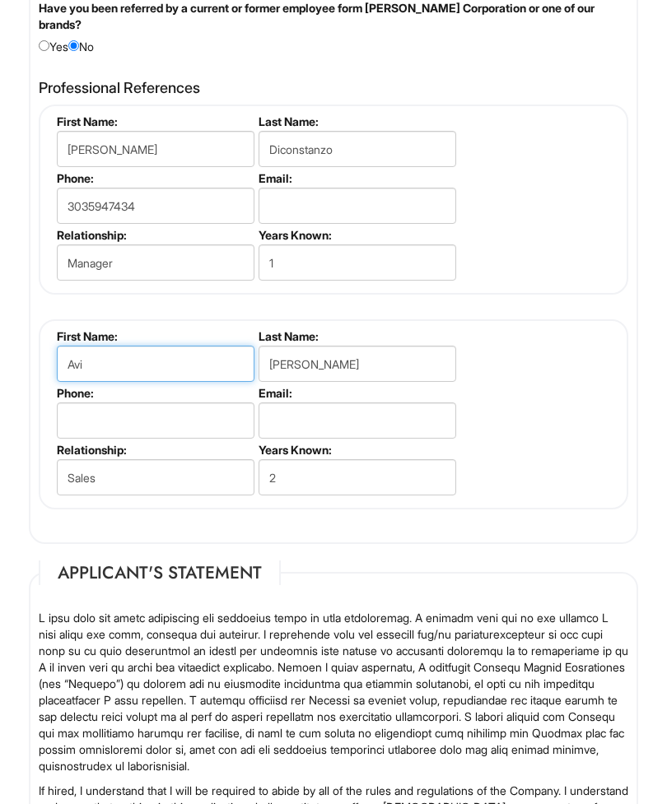
click at [133, 383] on input "Avi" at bounding box center [156, 365] width 198 height 36
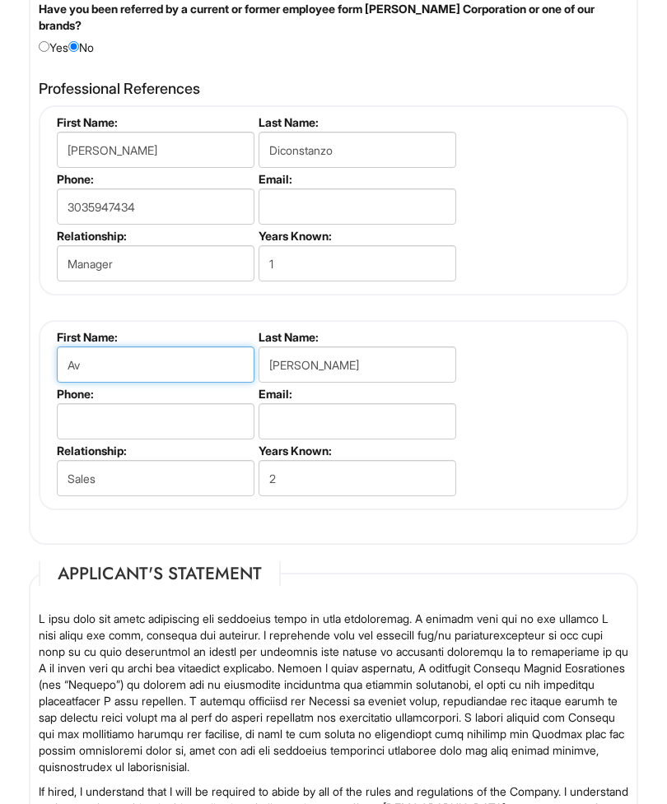
type input "A"
type input "Caity"
click at [345, 383] on input "[PERSON_NAME]" at bounding box center [358, 365] width 198 height 36
type input "[PERSON_NAME]"
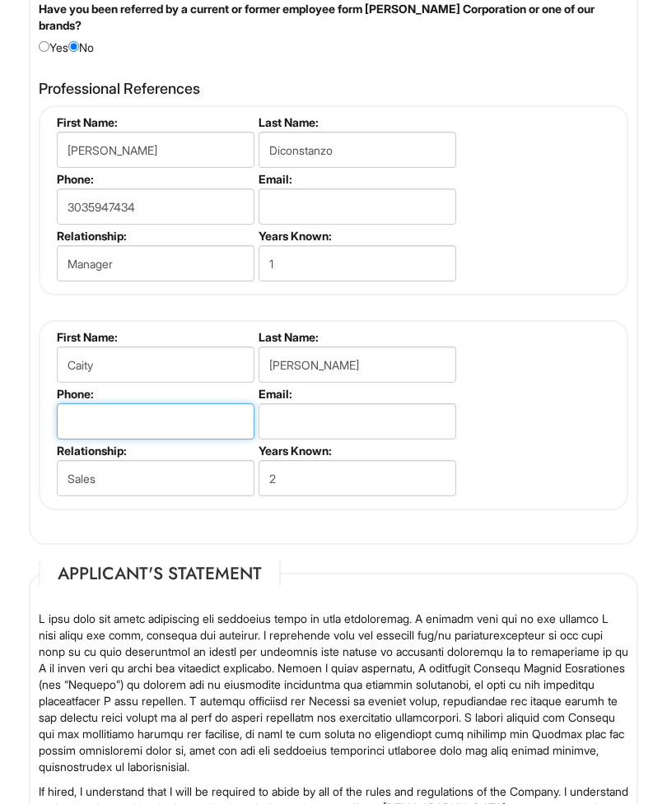
click at [160, 440] on input "tel" at bounding box center [156, 421] width 198 height 36
type input "7"
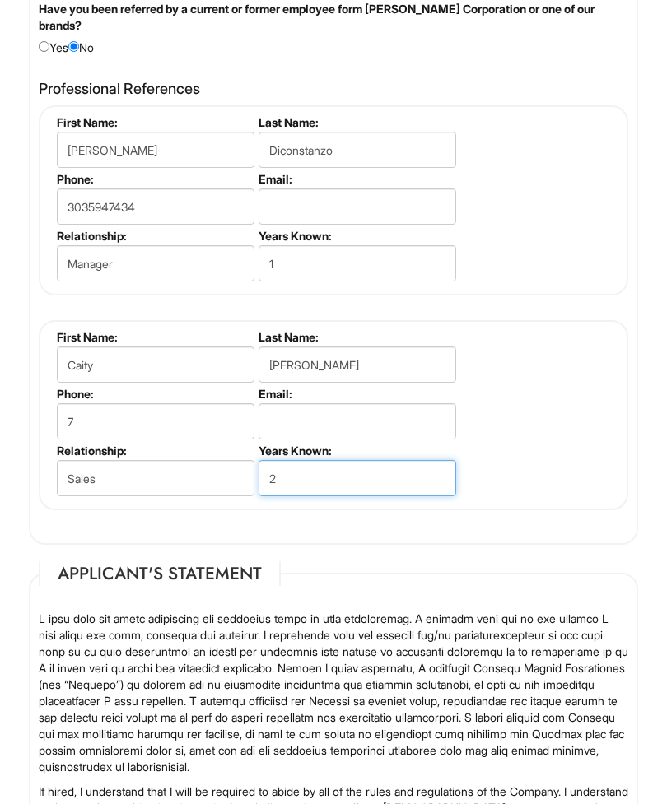
click at [311, 496] on input "2" at bounding box center [358, 478] width 198 height 36
type input "4"
type input "2"
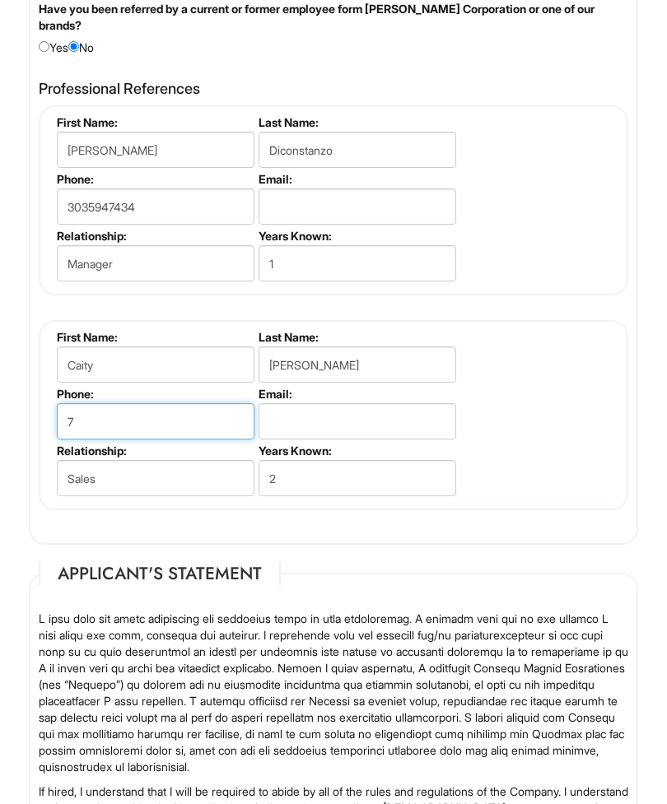
click at [193, 440] on input "7" at bounding box center [156, 421] width 198 height 36
type input "7029087717"
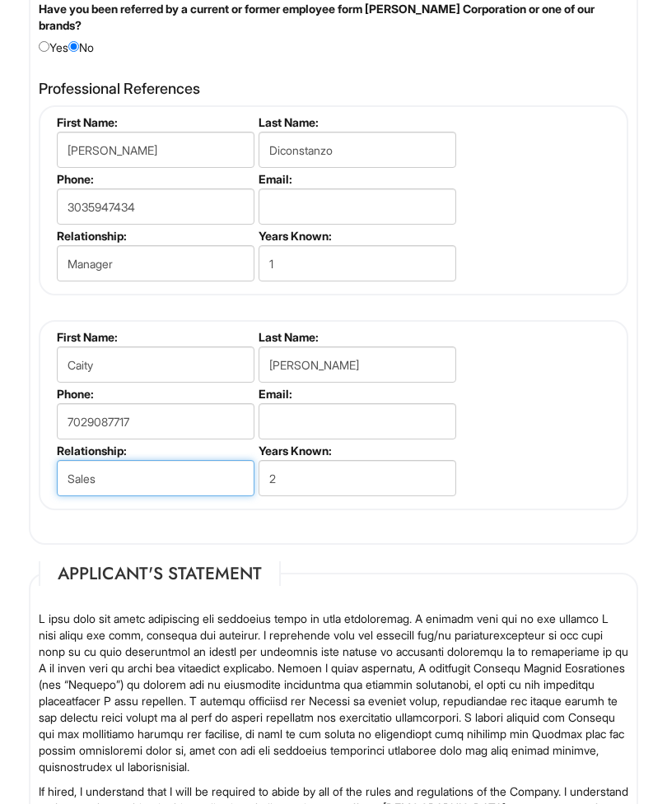
click at [130, 496] on input "Sales" at bounding box center [156, 478] width 198 height 36
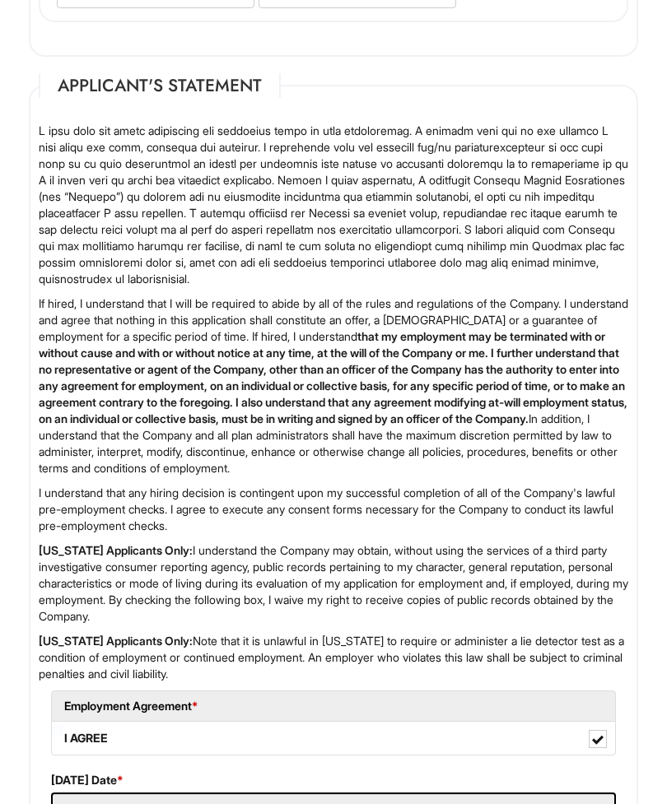
scroll to position [3300, 0]
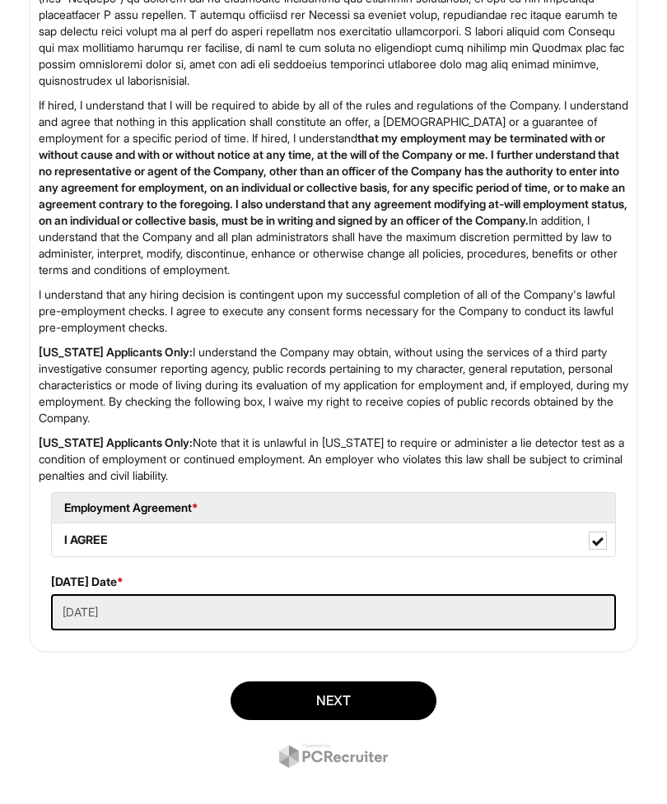
click at [355, 720] on button "Next" at bounding box center [334, 701] width 206 height 39
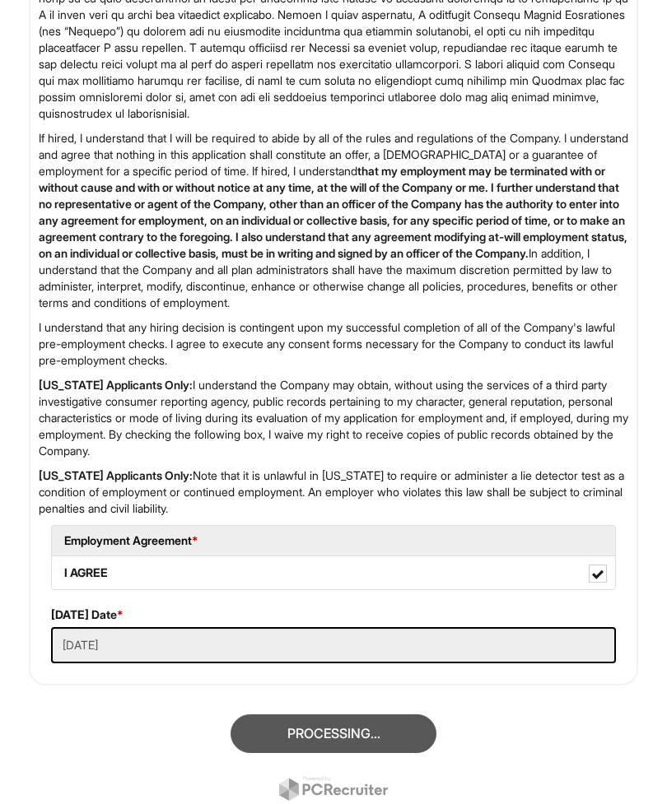
scroll to position [100, 0]
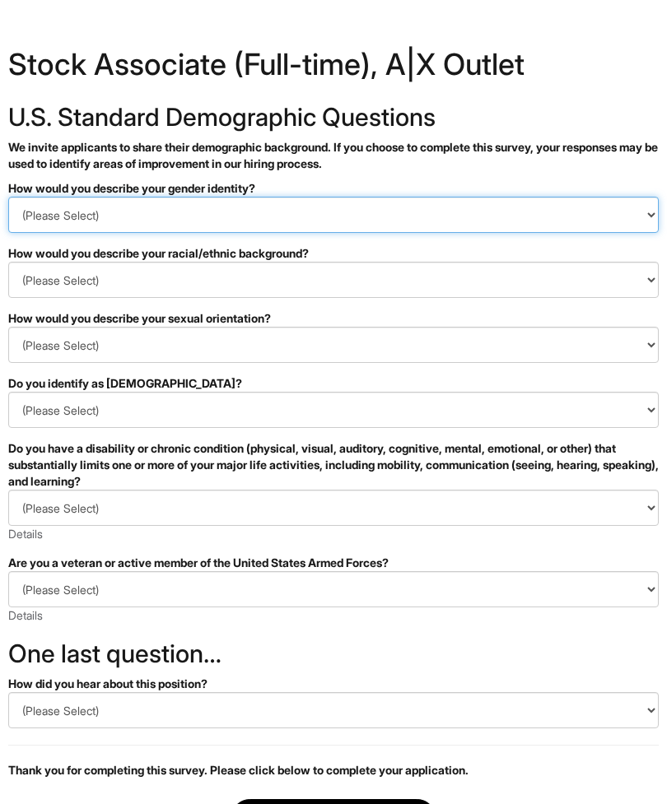
click at [99, 209] on select "(Please Select) Man Woman [DEMOGRAPHIC_DATA] I prefer to self-describe I don't …" at bounding box center [333, 215] width 650 height 36
select select "Woman"
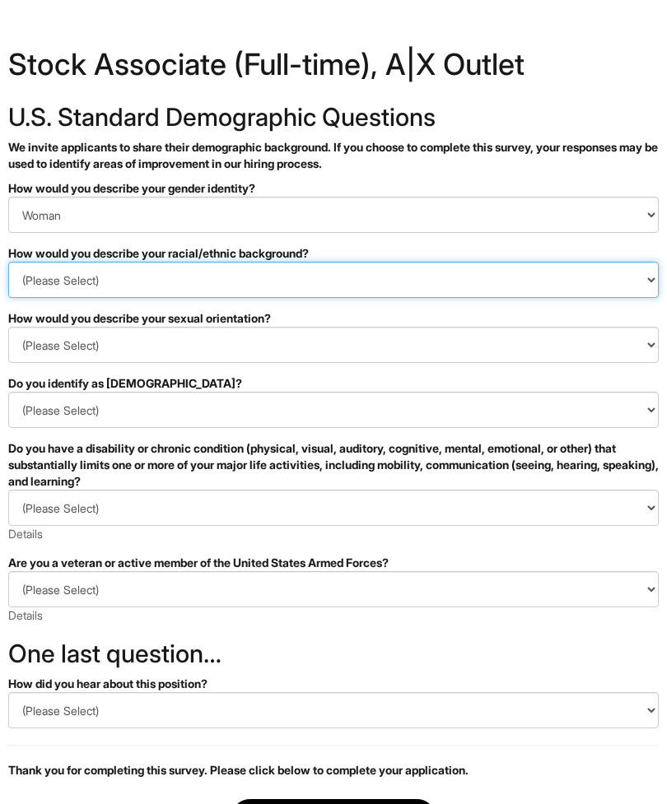
click at [72, 287] on select "(Please Select) [DEMOGRAPHIC_DATA] or of [DEMOGRAPHIC_DATA] descent [DEMOGRAPHI…" at bounding box center [333, 280] width 650 height 36
select select "White or European"
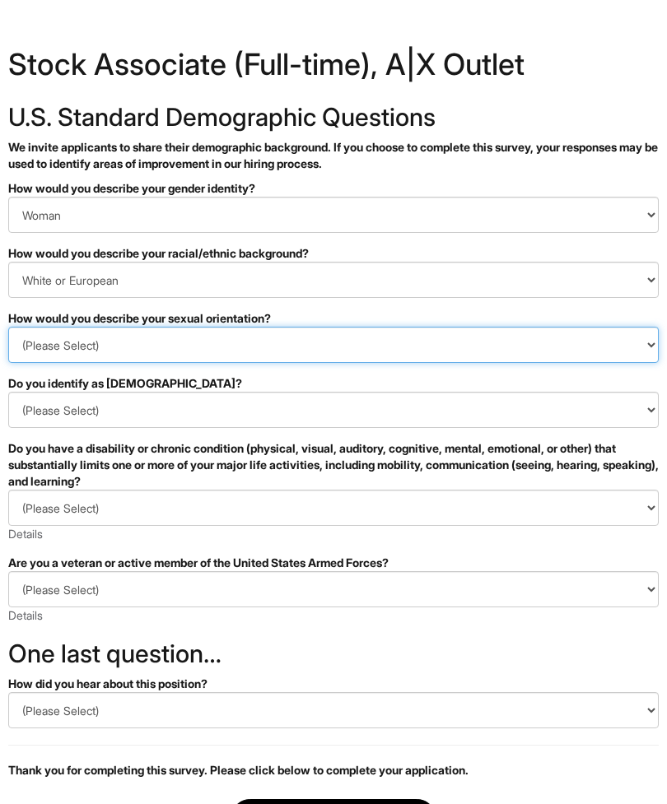
click at [145, 337] on select "(Please Select) [DEMOGRAPHIC_DATA] [DEMOGRAPHIC_DATA] and/or [DEMOGRAPHIC_DATA]…" at bounding box center [333, 345] width 650 height 36
select select "[DEMOGRAPHIC_DATA]"
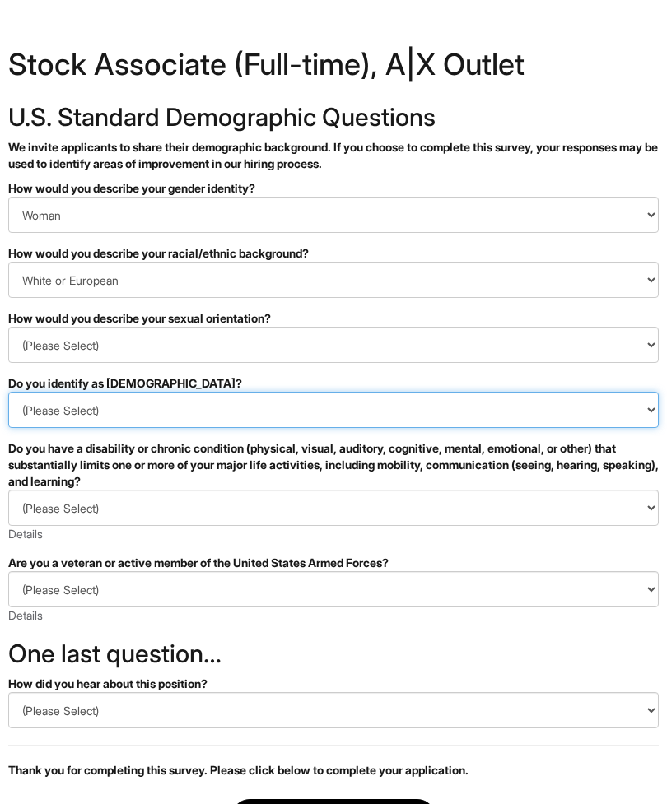
click at [175, 405] on select "(Please Select) Yes No I prefer to self-describe I don't wish to answer" at bounding box center [333, 410] width 650 height 36
select select "No"
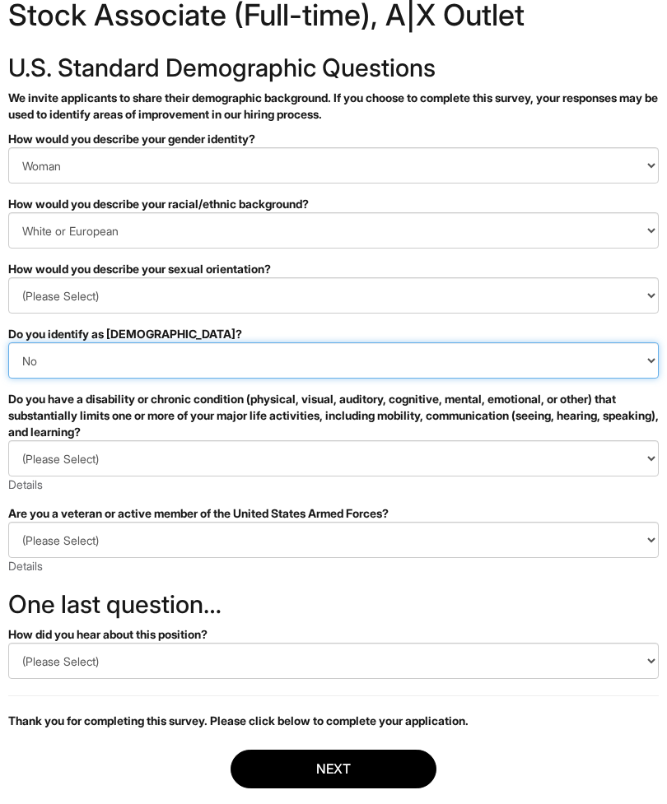
scroll to position [49, 0]
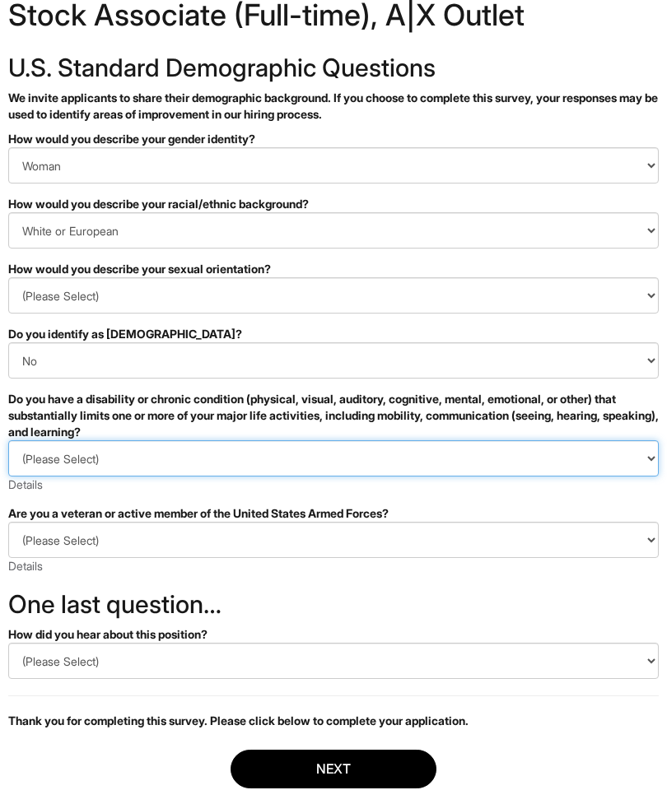
click at [179, 451] on select "(Please Select) YES, I HAVE A DISABILITY (or previously had a disability) NO, I…" at bounding box center [333, 458] width 650 height 36
select select "NO, I DON'T HAVE A DISABILITY"
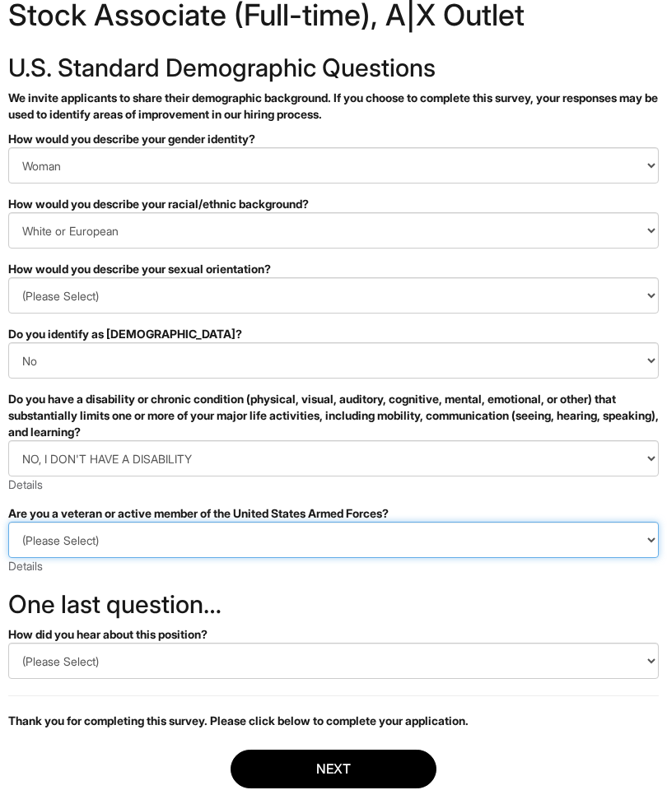
click at [206, 543] on select "(Please Select) I IDENTIFY AS ONE OR MORE OF THE CLASSIFICATIONS OF PROTECTED V…" at bounding box center [333, 540] width 650 height 36
select select "I AM NOT A PROTECTED VETERAN"
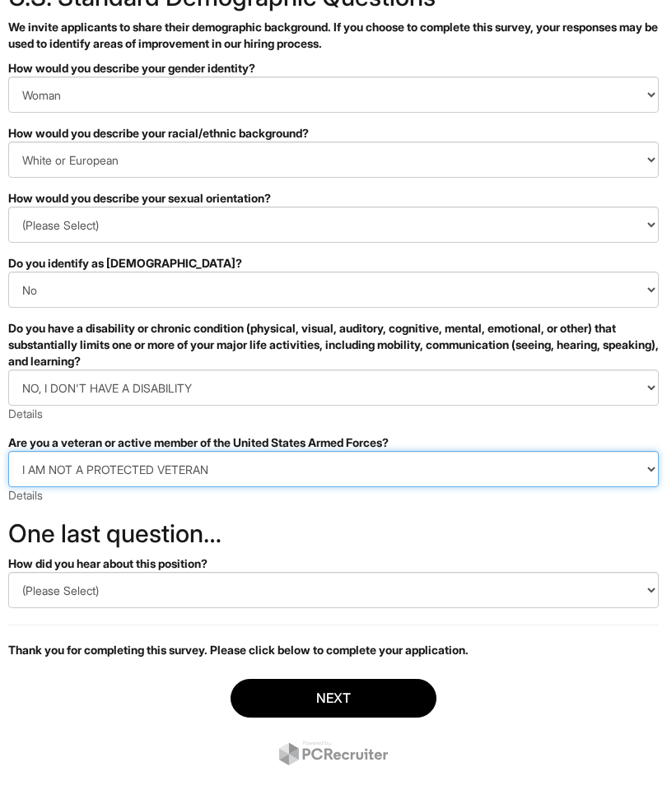
scroll to position [86, 0]
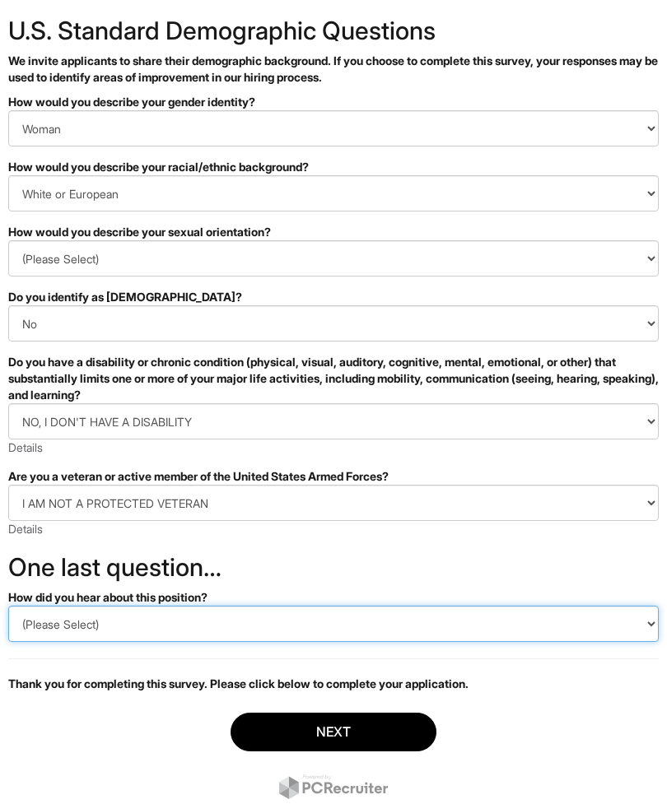
click at [201, 617] on select "(Please Select) CareerBuilder Indeed LinkedIn Monster Referral Other" at bounding box center [333, 624] width 650 height 36
select select "Indeed"
click at [320, 726] on button "Next" at bounding box center [334, 732] width 206 height 39
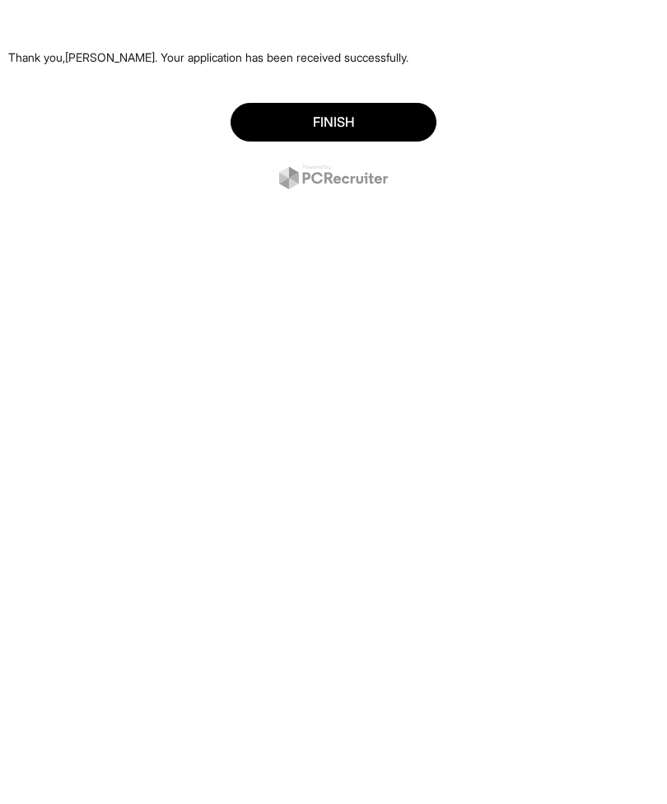
click at [364, 123] on button "Finish" at bounding box center [334, 122] width 206 height 39
